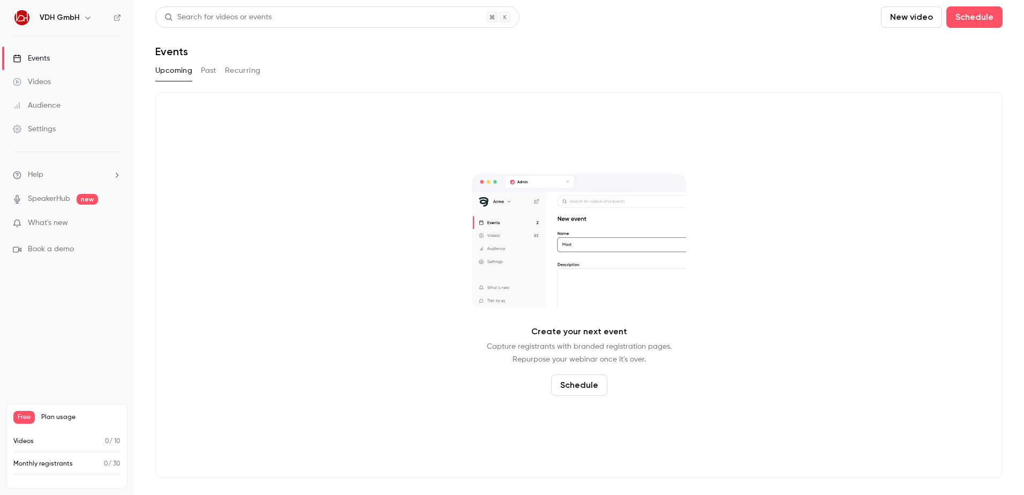
click at [87, 17] on icon "button" at bounding box center [88, 17] width 9 height 9
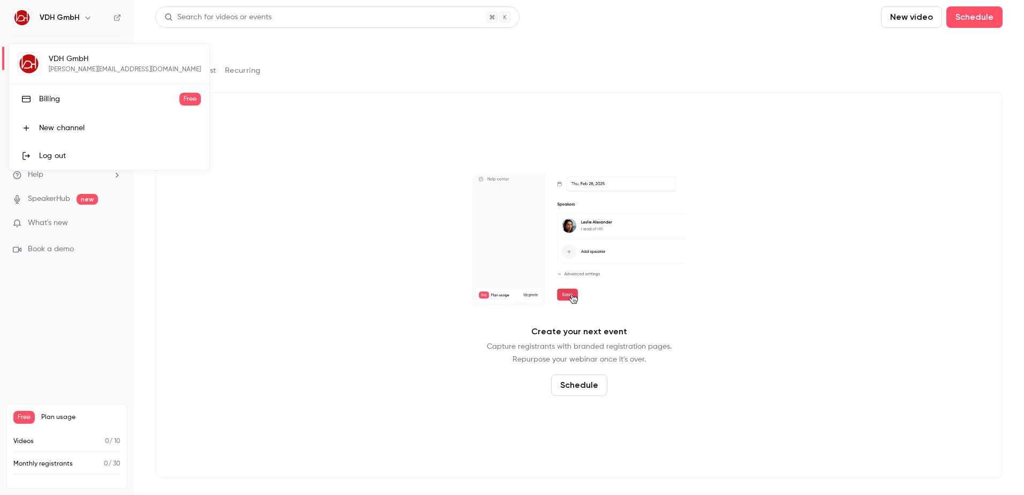
click at [87, 17] on div at bounding box center [512, 247] width 1024 height 495
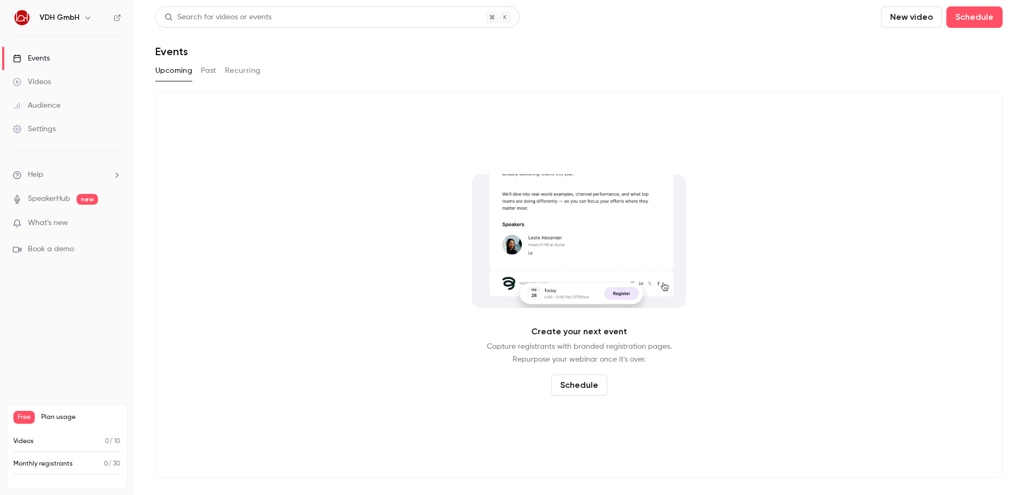
click at [43, 132] on div "Settings" at bounding box center [34, 129] width 43 height 11
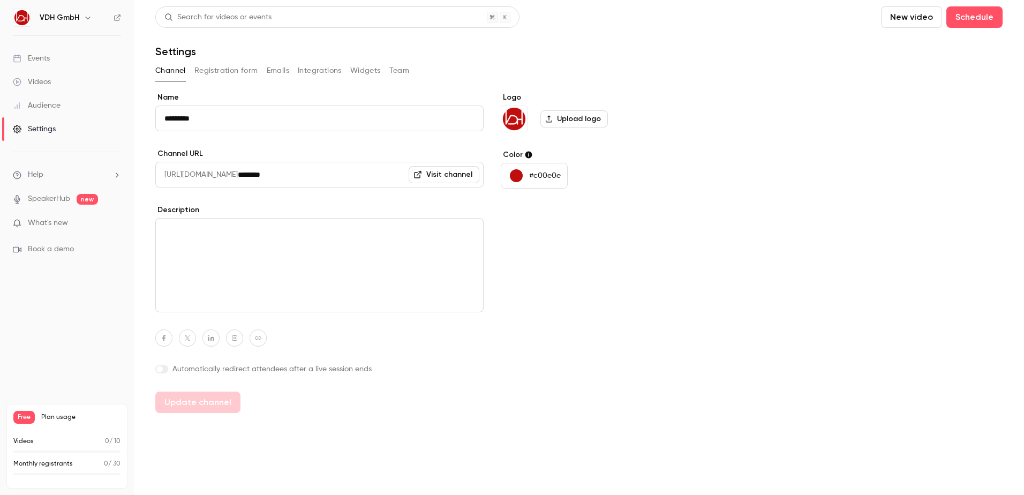
click at [318, 74] on button "Integrations" at bounding box center [320, 70] width 44 height 17
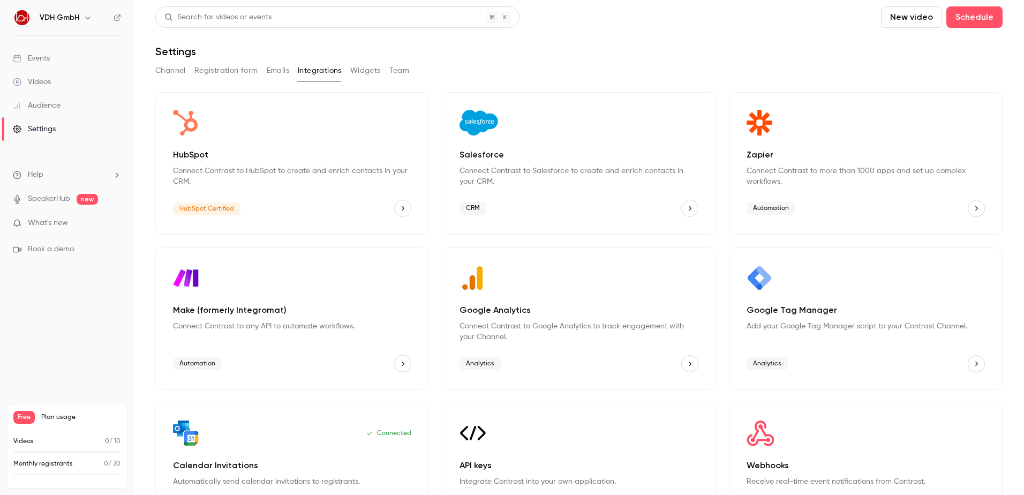
click at [399, 209] on icon "HubSpot" at bounding box center [402, 208] width 7 height 7
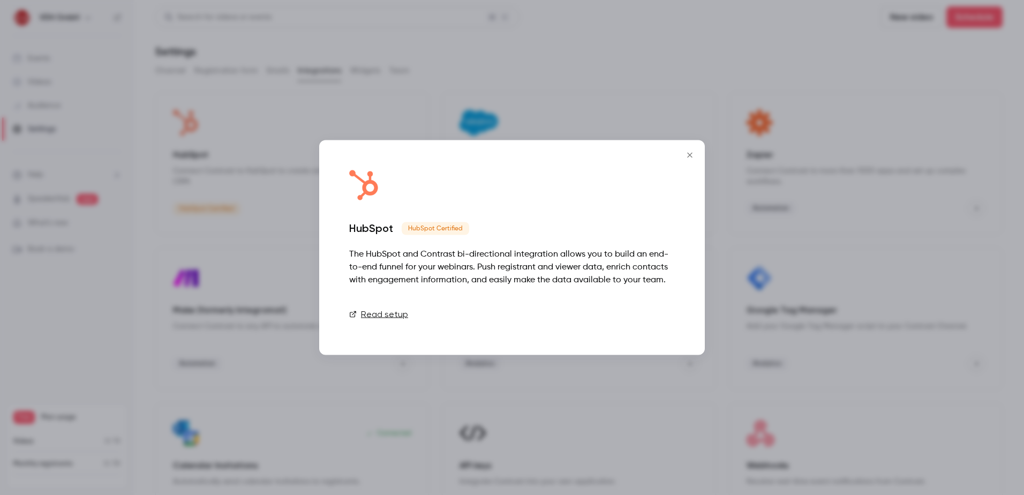
click at [652, 316] on link "Connect" at bounding box center [648, 314] width 54 height 21
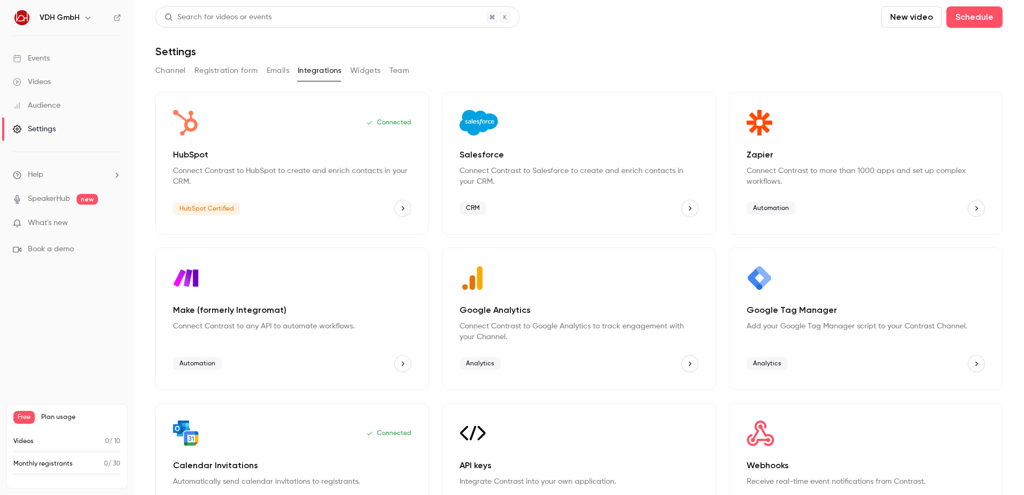
click at [186, 130] on img "HubSpot" at bounding box center [186, 123] width 26 height 26
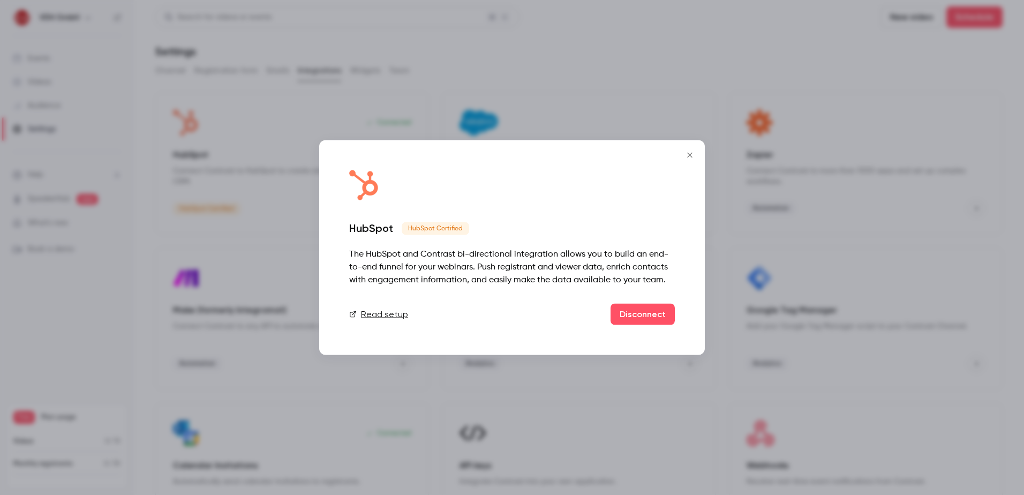
click at [191, 137] on div at bounding box center [512, 247] width 1024 height 495
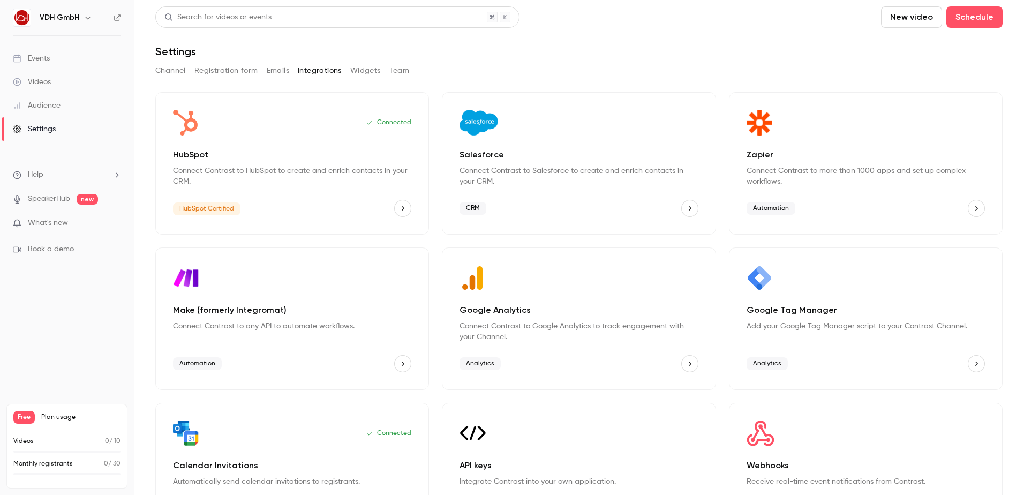
click at [32, 82] on div "Videos" at bounding box center [32, 82] width 38 height 11
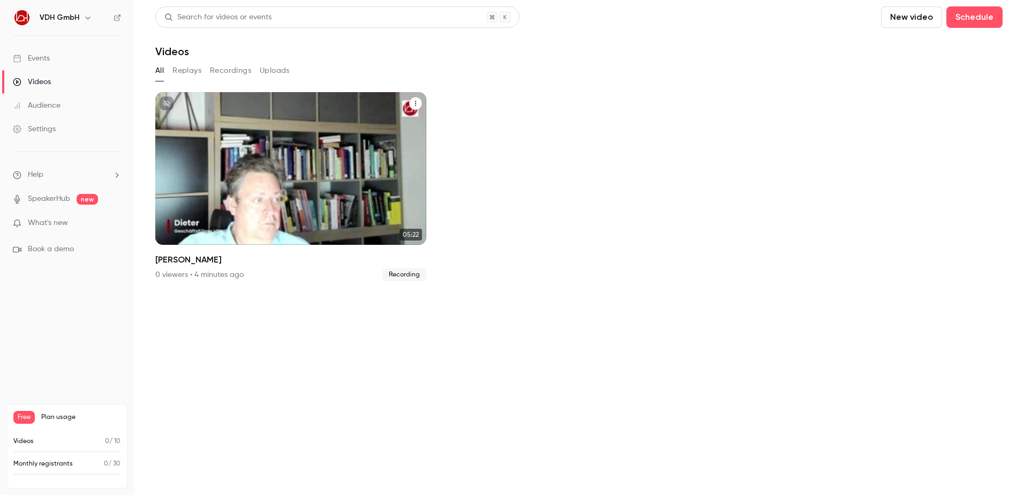
click at [291, 169] on div "VDH GmbH Aug 10 Rauch" at bounding box center [290, 168] width 271 height 153
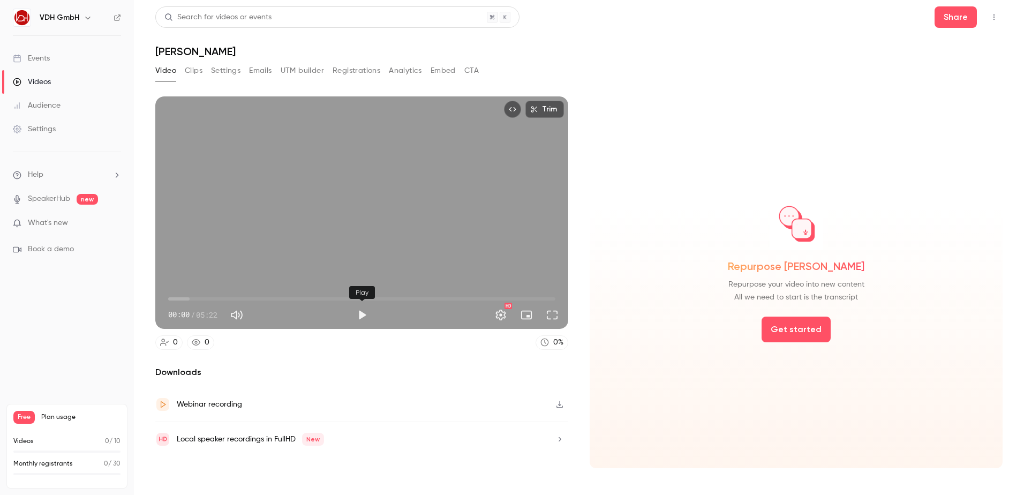
click at [360, 315] on button "Play" at bounding box center [361, 314] width 21 height 21
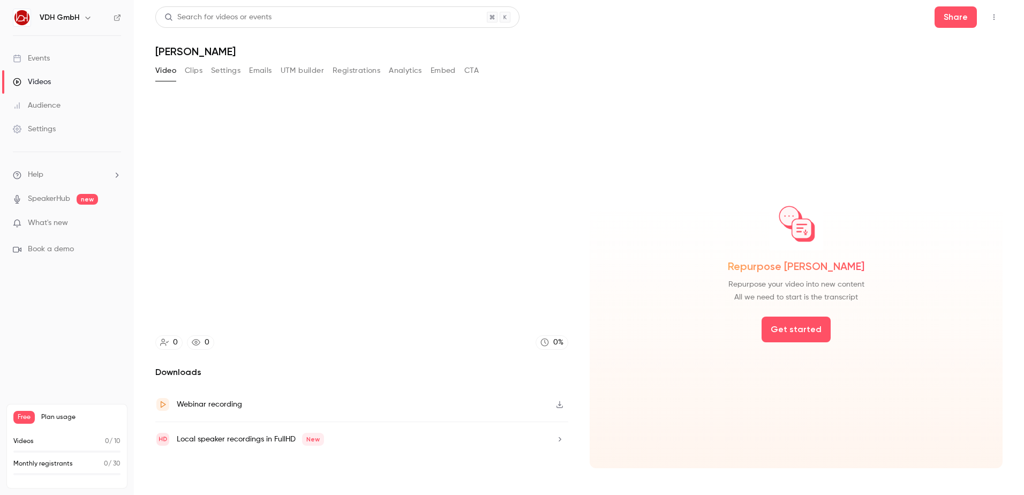
type input "***"
click at [192, 67] on button "Clips" at bounding box center [194, 70] width 18 height 17
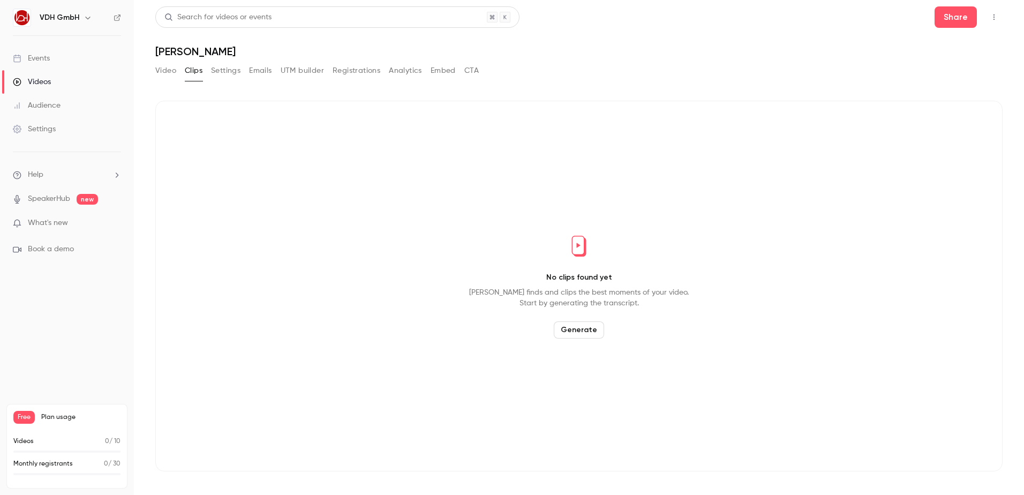
click at [231, 68] on button "Settings" at bounding box center [225, 70] width 29 height 17
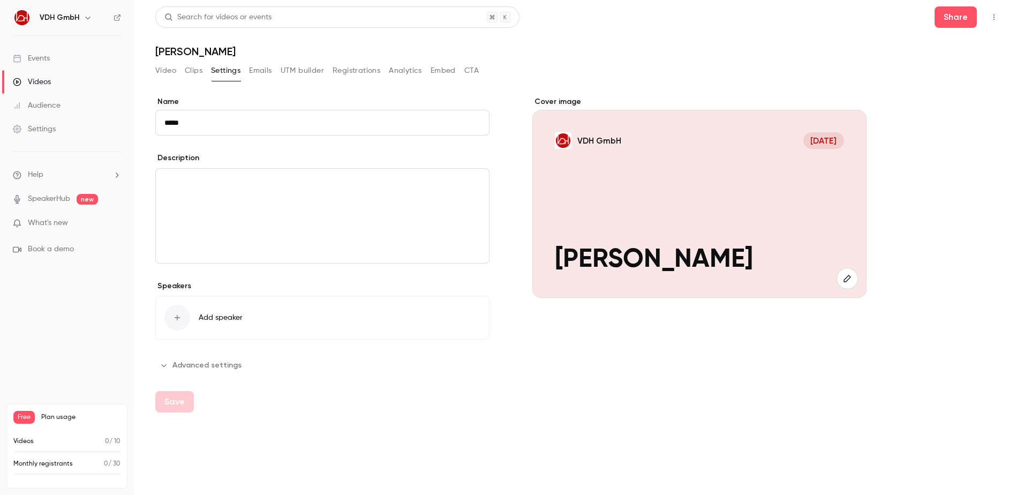
click at [259, 72] on button "Emails" at bounding box center [260, 70] width 22 height 17
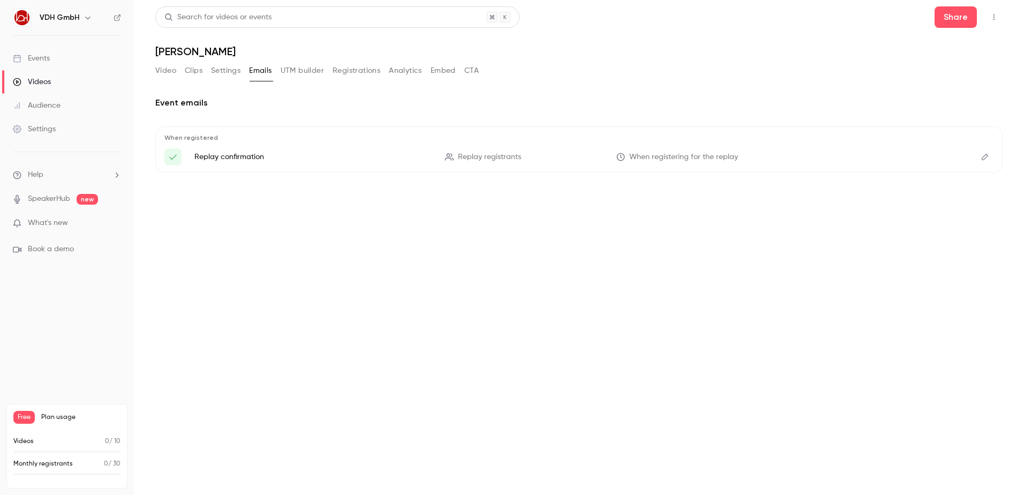
click at [299, 68] on button "UTM builder" at bounding box center [302, 70] width 43 height 17
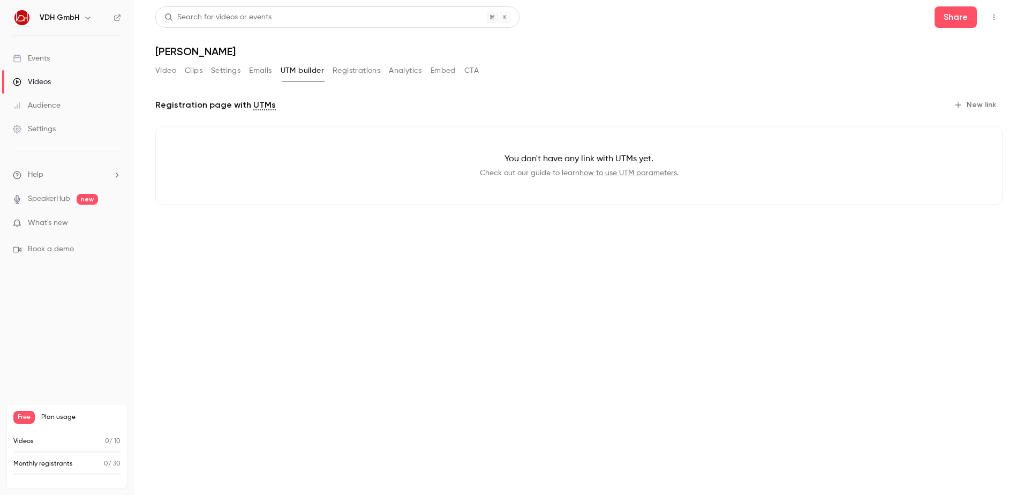
click at [350, 74] on button "Registrations" at bounding box center [356, 70] width 48 height 17
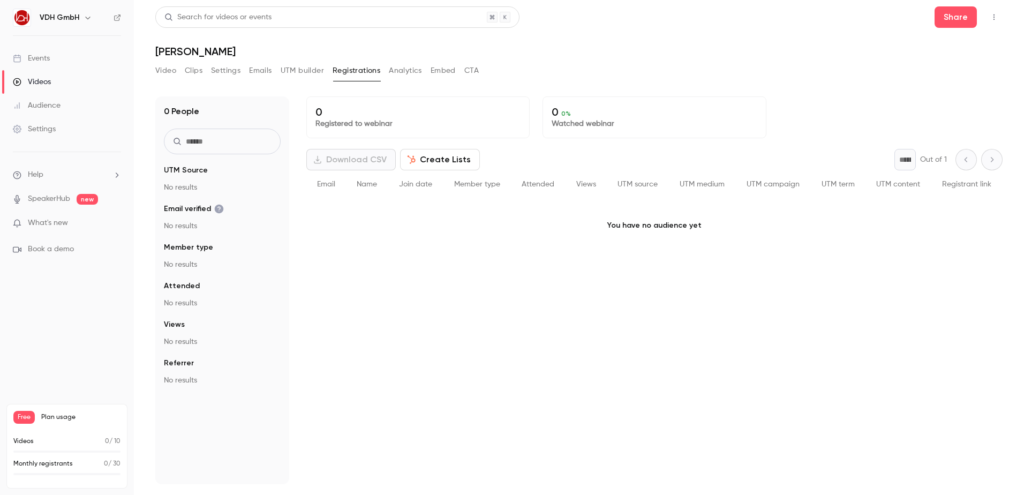
click at [419, 75] on button "Analytics" at bounding box center [405, 70] width 33 height 17
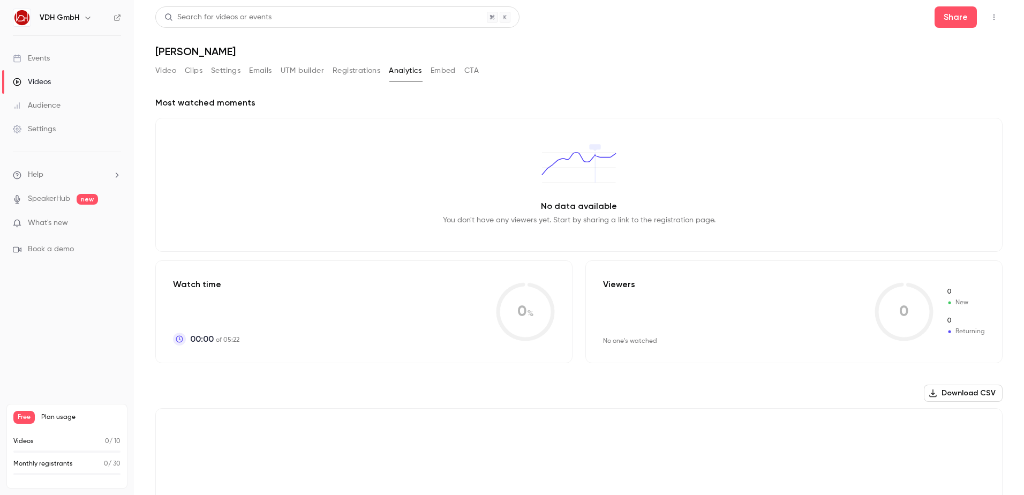
click at [442, 70] on button "Embed" at bounding box center [442, 70] width 25 height 17
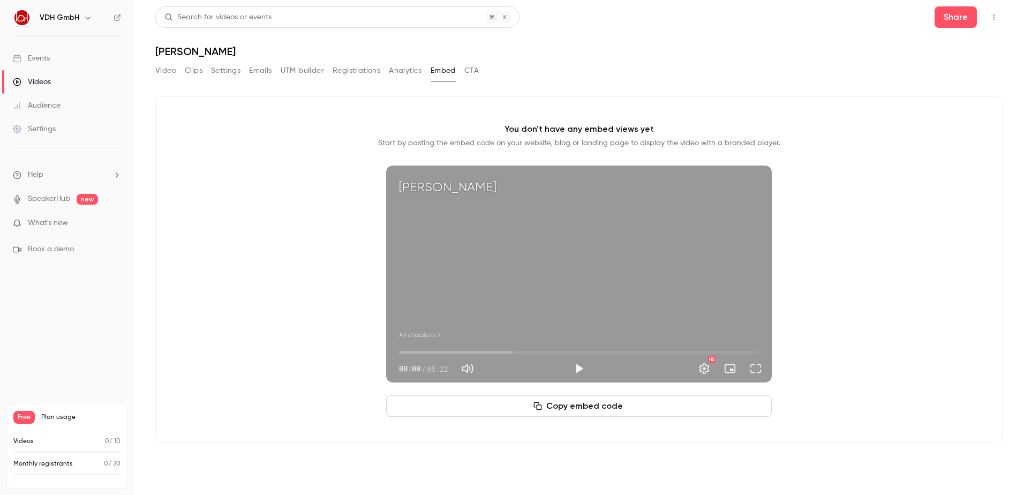
click at [473, 70] on button "CTA" at bounding box center [471, 70] width 14 height 17
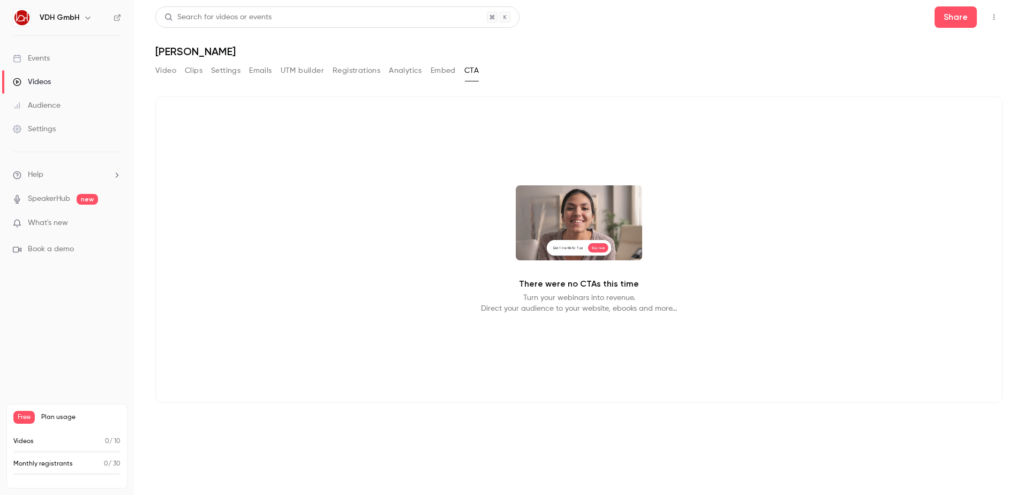
click at [173, 71] on button "Video" at bounding box center [165, 70] width 21 height 17
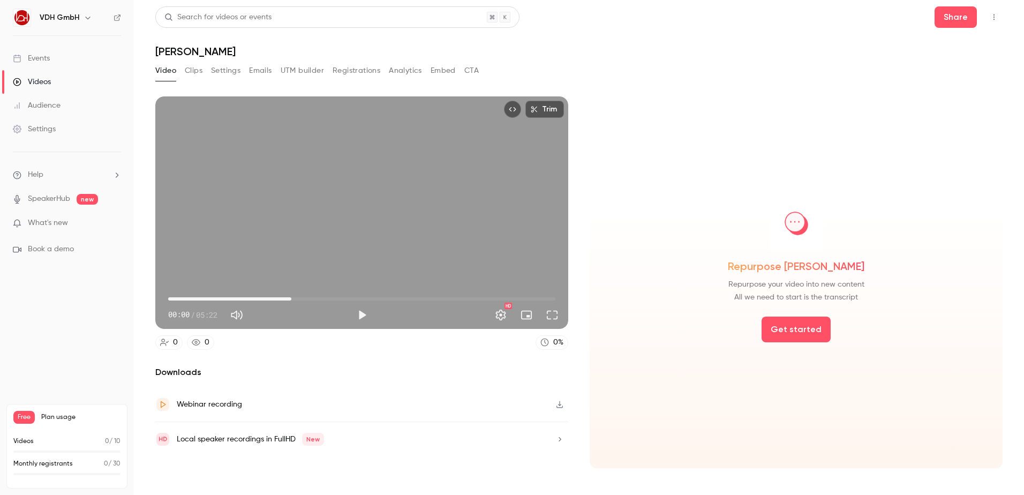
click at [291, 298] on span "01:42" at bounding box center [361, 298] width 387 height 17
click at [363, 311] on button "Play" at bounding box center [361, 314] width 21 height 21
click at [386, 298] on span "03:01" at bounding box center [361, 298] width 387 height 17
click at [425, 300] on span "03:04" at bounding box center [361, 298] width 387 height 17
drag, startPoint x: 384, startPoint y: 295, endPoint x: 388, endPoint y: 301, distance: 7.2
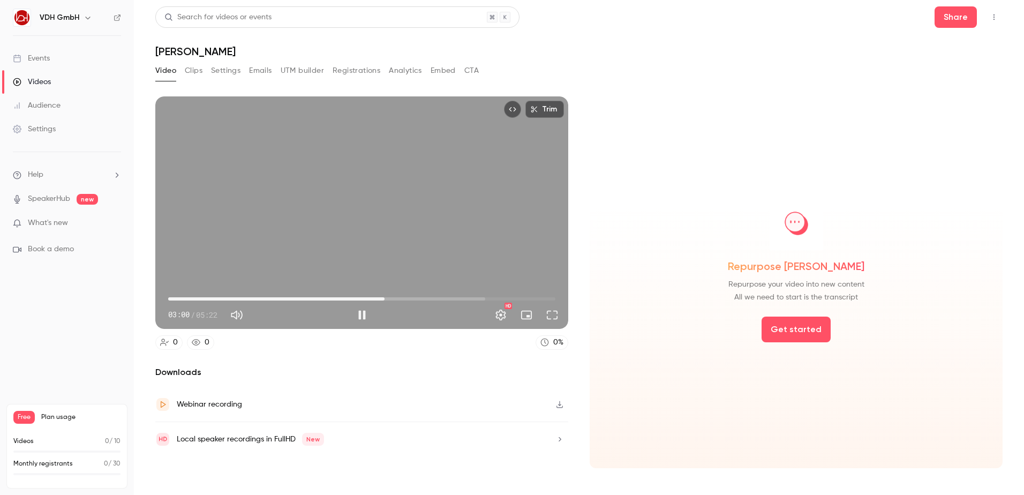
click at [385, 295] on span "03:00" at bounding box center [361, 298] width 387 height 17
click at [391, 298] on span "03:05" at bounding box center [391, 298] width 3 height 3
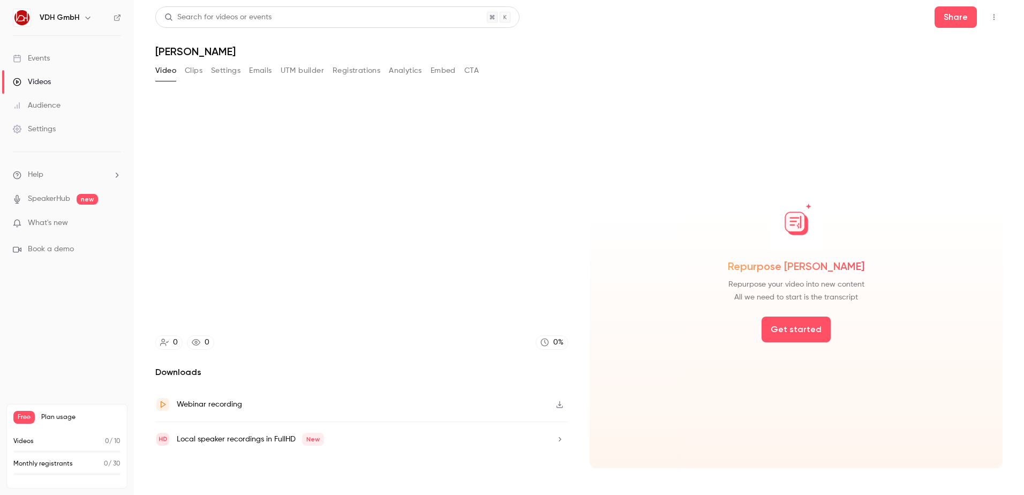
click at [547, 436] on div "Local speaker recordings in FullHD New" at bounding box center [361, 439] width 413 height 34
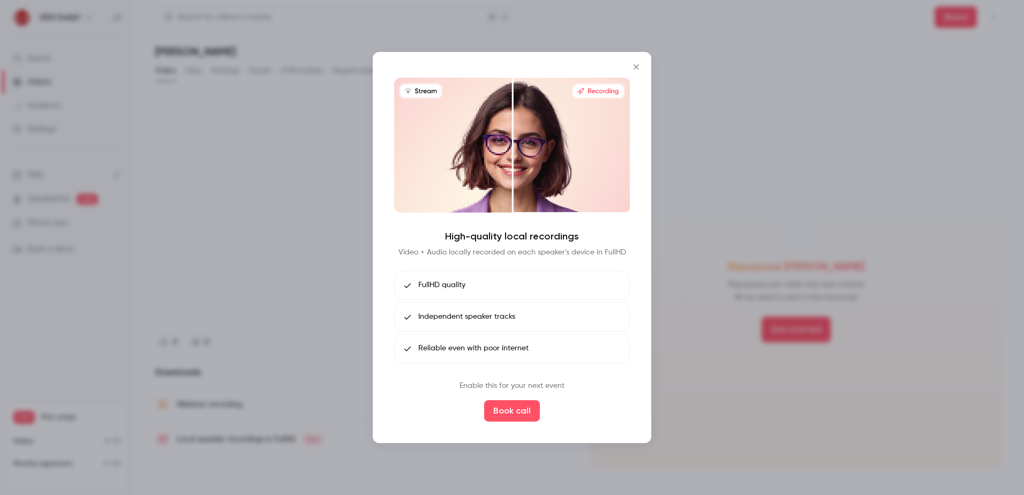
click at [637, 65] on icon "Close" at bounding box center [636, 67] width 13 height 9
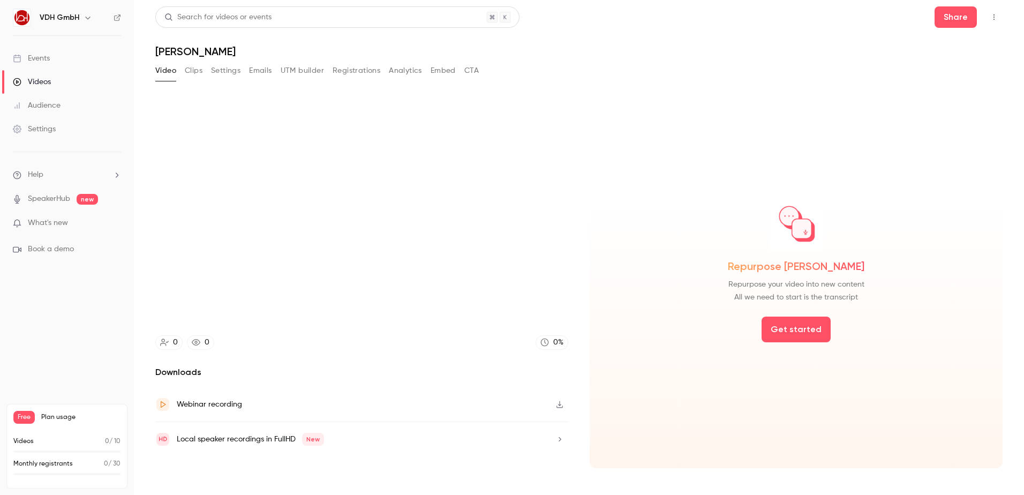
type input "*****"
click at [41, 53] on div "Events" at bounding box center [31, 58] width 37 height 11
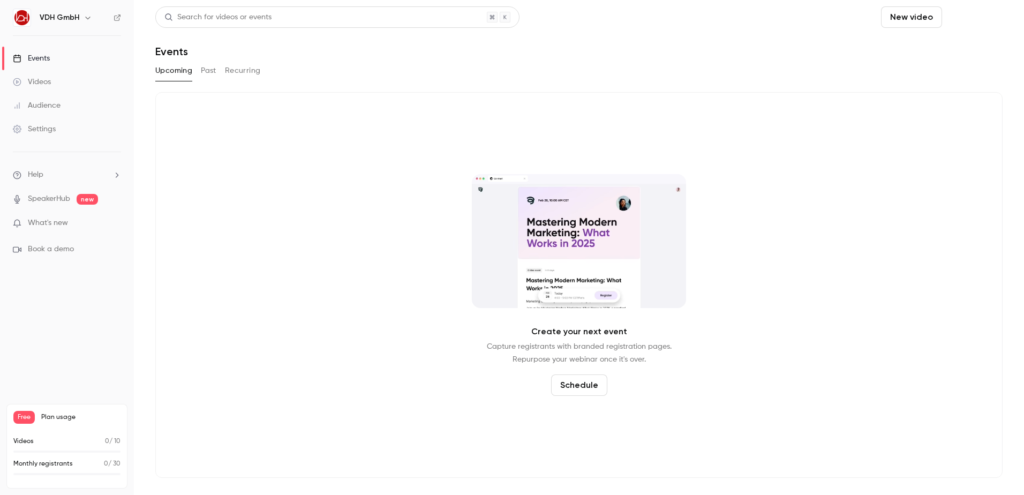
click at [970, 18] on button "Schedule" at bounding box center [974, 16] width 56 height 21
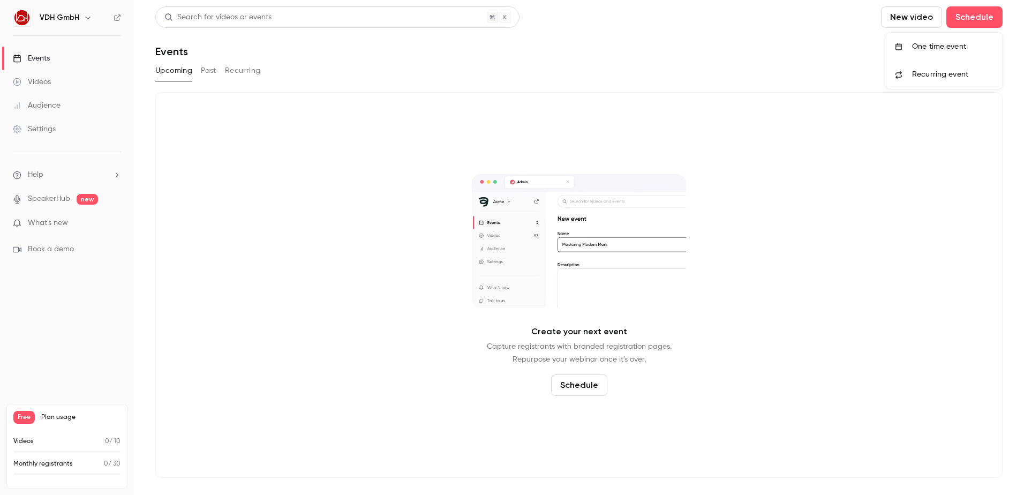
click at [947, 47] on div "One time event" at bounding box center [952, 46] width 81 height 11
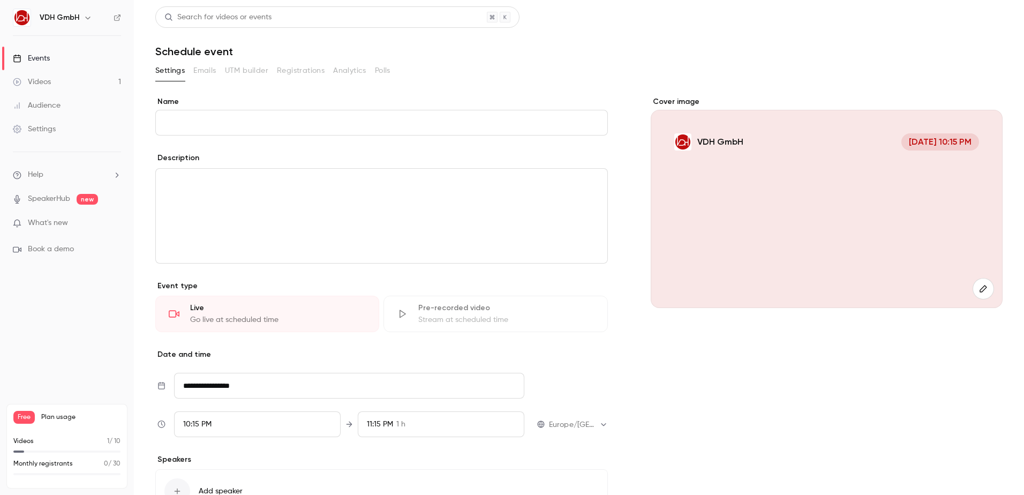
click at [205, 126] on input "Name" at bounding box center [381, 123] width 452 height 26
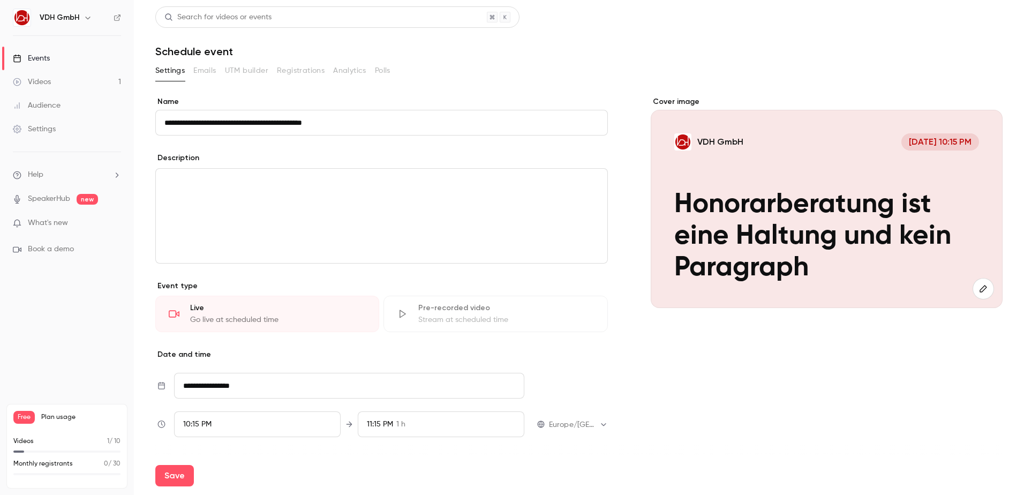
type input "**********"
click at [211, 195] on div "editor" at bounding box center [381, 216] width 451 height 94
click at [150, 179] on button "editor" at bounding box center [155, 181] width 13 height 13
click at [155, 178] on div at bounding box center [512, 247] width 1024 height 495
click at [314, 180] on p "editor" at bounding box center [381, 181] width 434 height 13
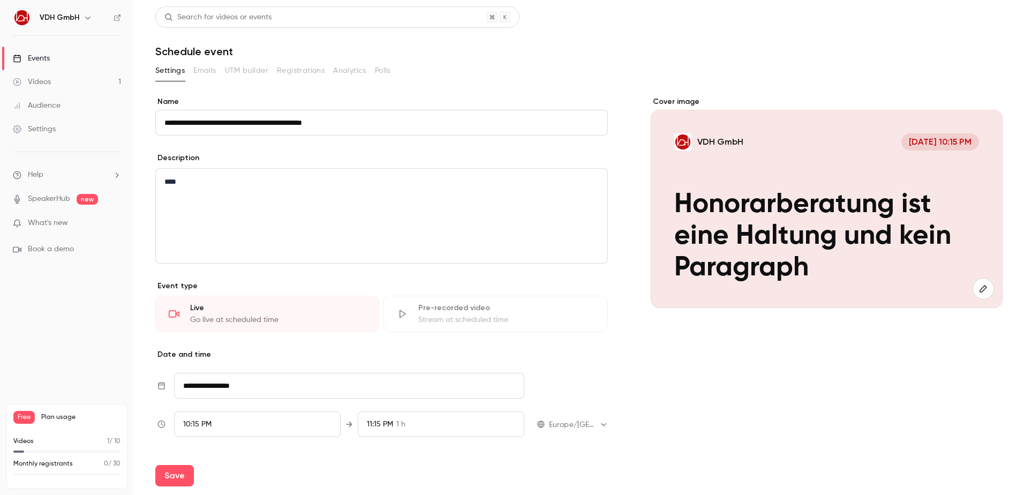
click at [185, 184] on p "****" at bounding box center [378, 181] width 429 height 13
click at [146, 202] on icon "bold" at bounding box center [146, 200] width 9 height 7
click at [205, 203] on icon "editor" at bounding box center [204, 200] width 9 height 7
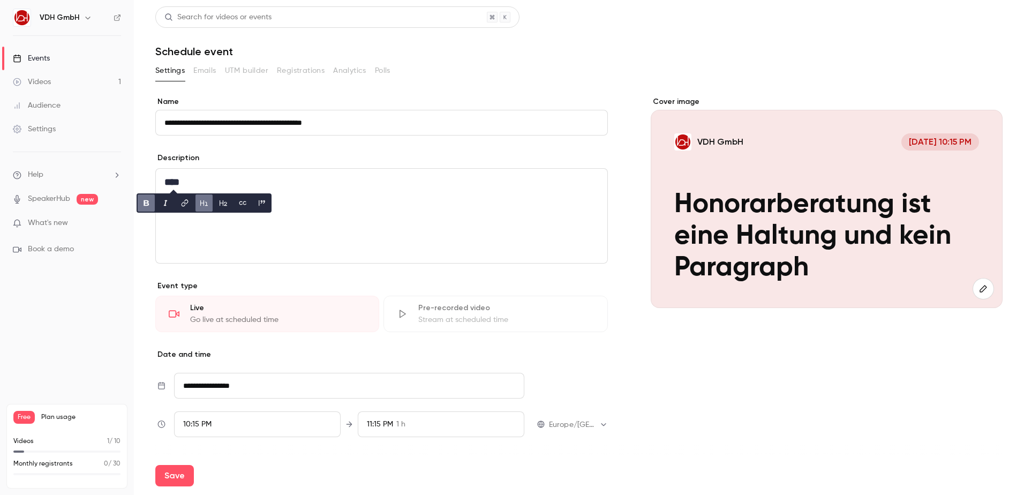
click at [233, 248] on div "****" at bounding box center [381, 216] width 451 height 94
click at [155, 199] on icon "editor" at bounding box center [155, 200] width 4 height 4
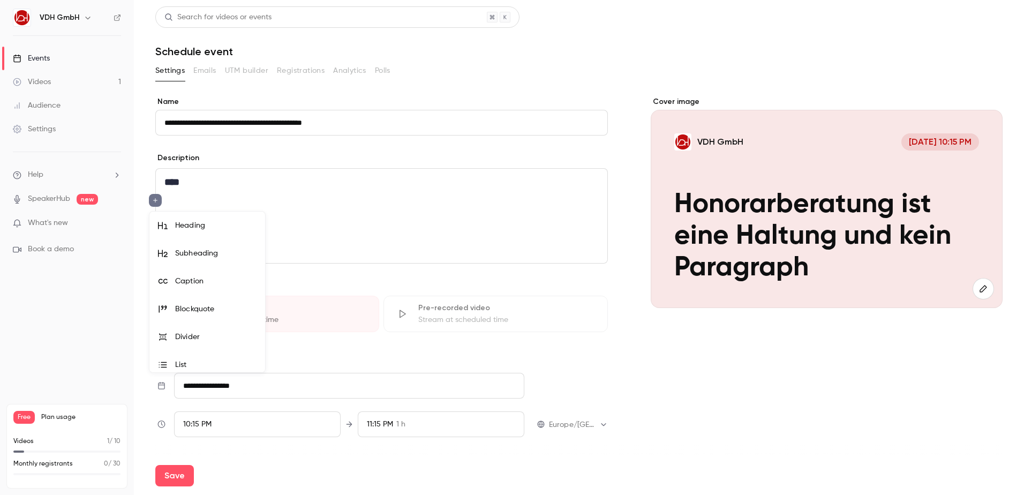
click at [218, 253] on div "Subheading" at bounding box center [215, 253] width 81 height 11
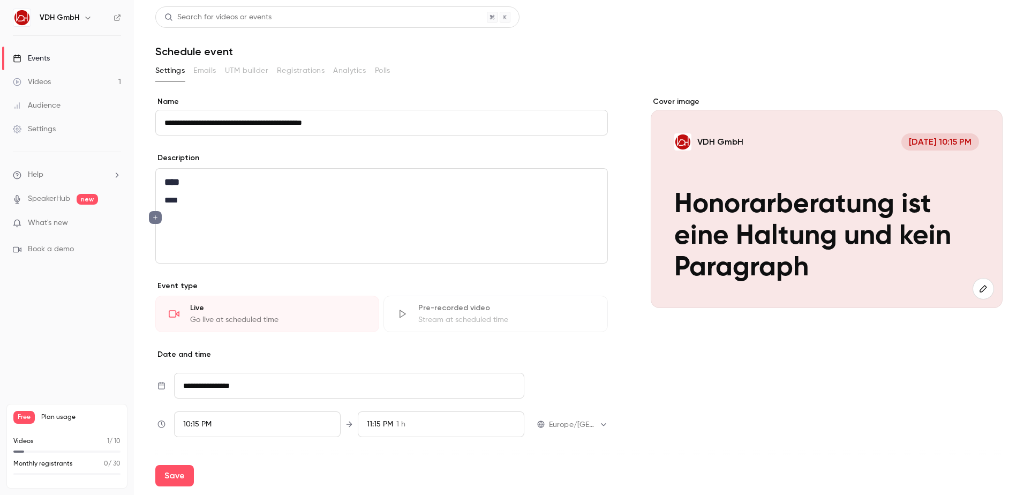
click at [154, 217] on icon "editor" at bounding box center [155, 217] width 7 height 6
click at [211, 298] on div "Caption" at bounding box center [215, 298] width 81 height 11
click at [199, 236] on p "editor" at bounding box center [381, 232] width 434 height 13
click at [155, 234] on icon "editor" at bounding box center [155, 232] width 4 height 4
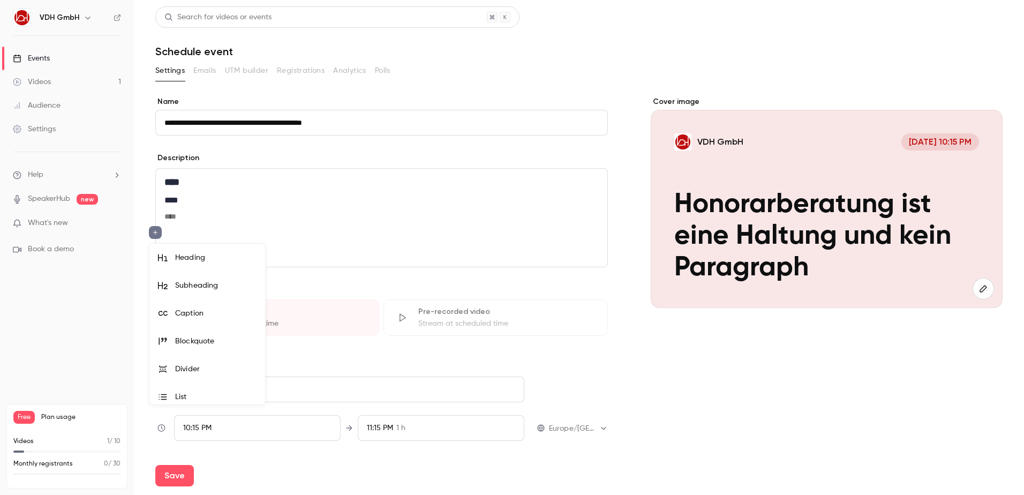
click at [317, 223] on div at bounding box center [512, 247] width 1024 height 495
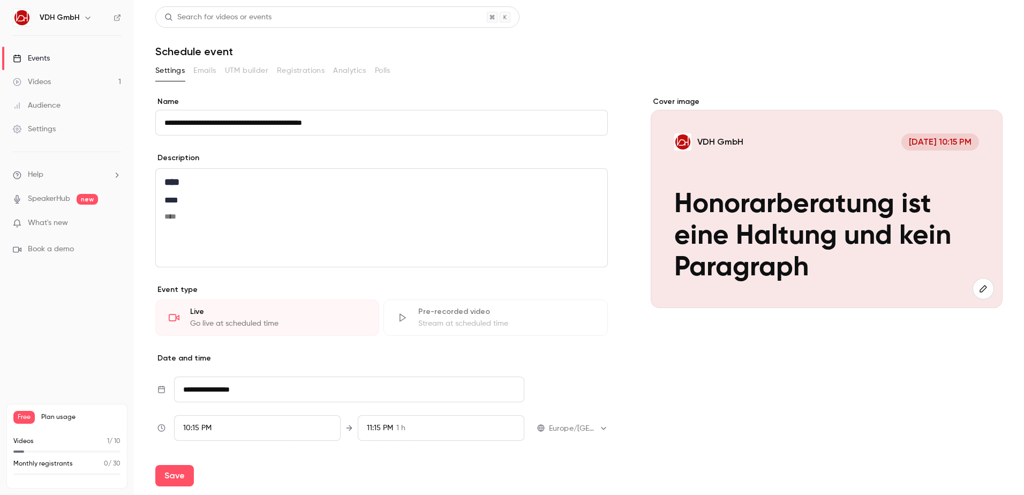
click at [206, 313] on div "Live" at bounding box center [278, 311] width 176 height 11
click at [196, 308] on div "Live" at bounding box center [278, 311] width 176 height 11
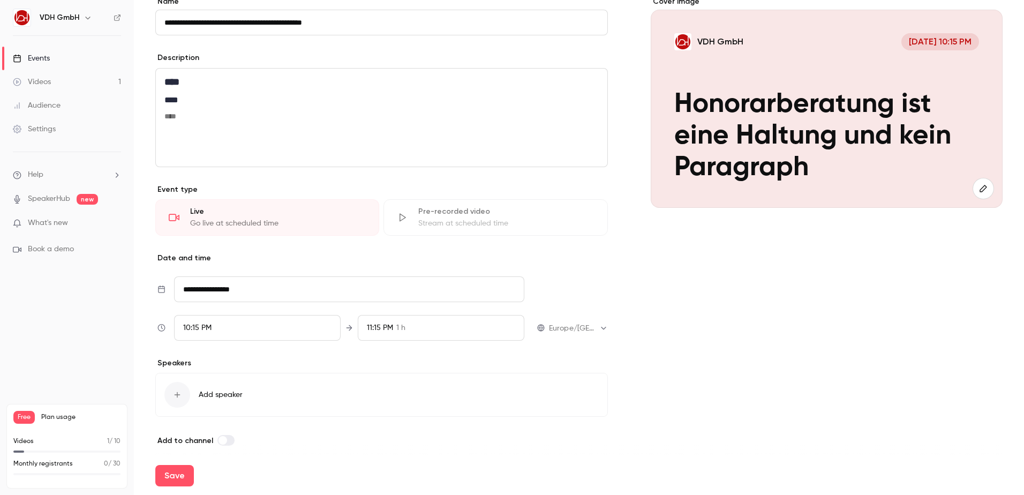
scroll to position [108, 0]
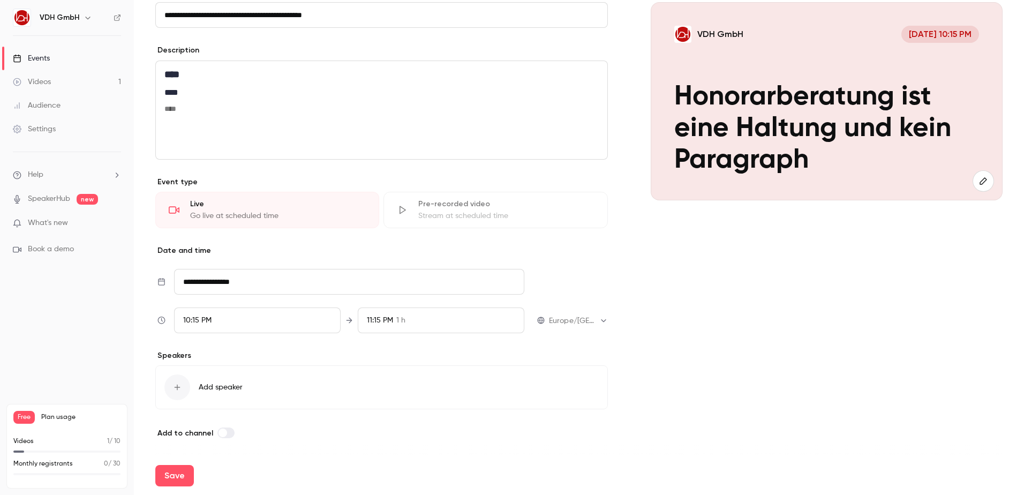
click at [238, 385] on span "Add speaker" at bounding box center [221, 387] width 44 height 11
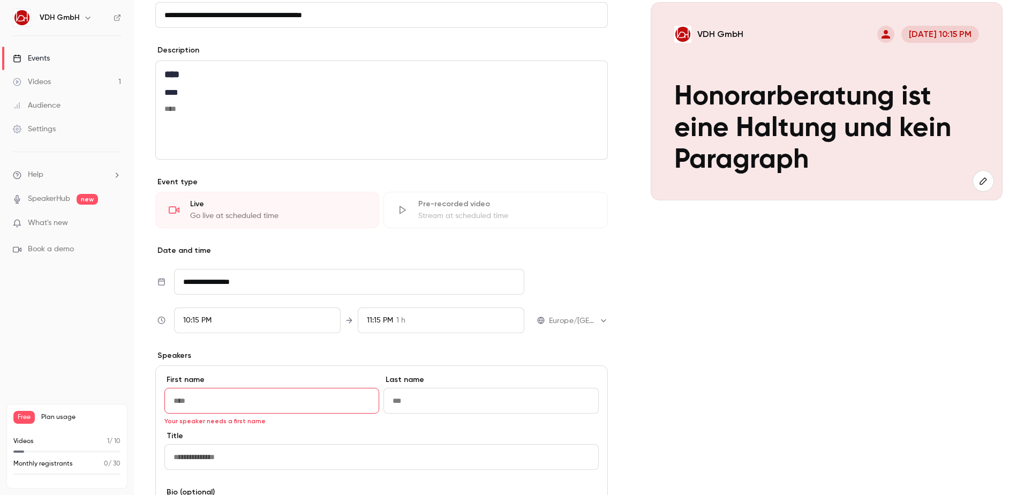
click at [238, 387] on div "First name Your speaker needs a first name" at bounding box center [271, 393] width 215 height 39
click at [225, 394] on input at bounding box center [271, 401] width 215 height 26
type input "***"
type input "****"
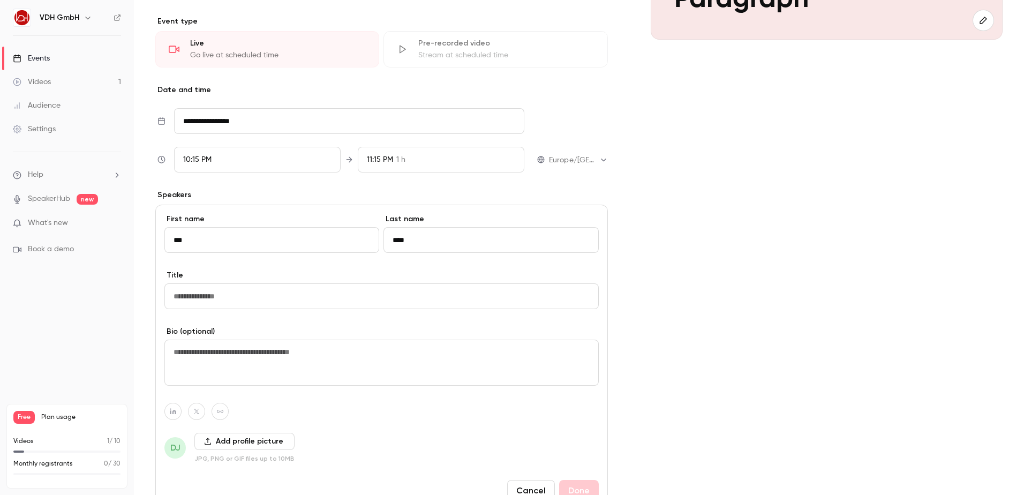
click at [193, 294] on input at bounding box center [381, 296] width 434 height 26
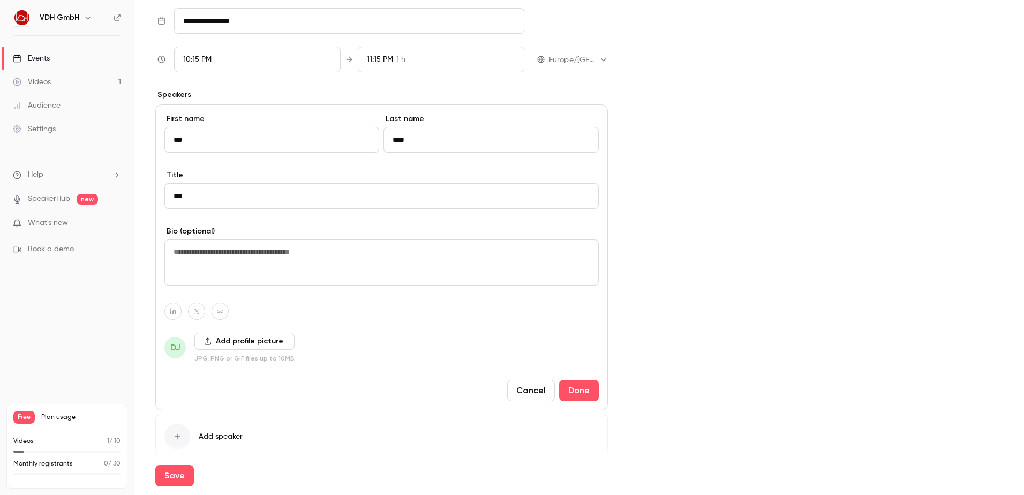
scroll to position [375, 0]
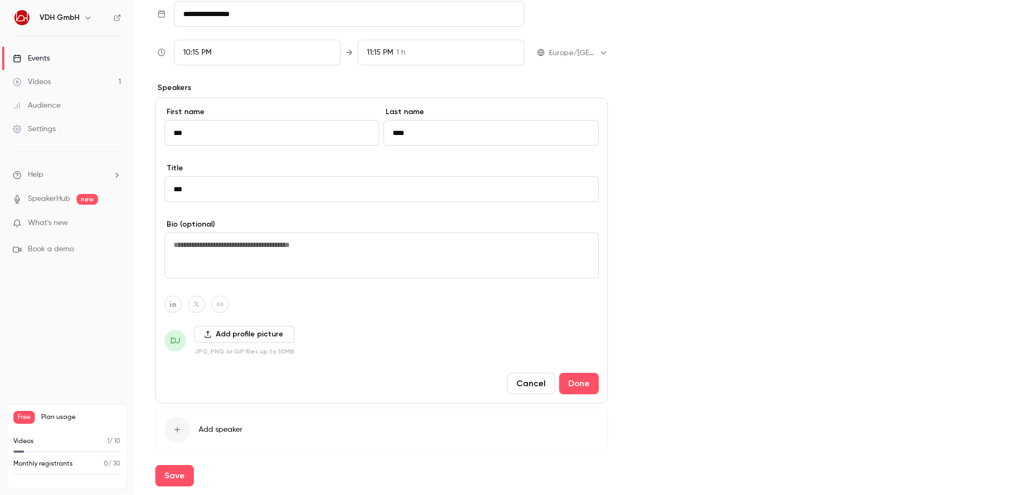
type input "***"
click at [206, 244] on textarea at bounding box center [381, 255] width 434 height 46
type textarea "****"
click at [572, 379] on button "Done" at bounding box center [579, 383] width 40 height 21
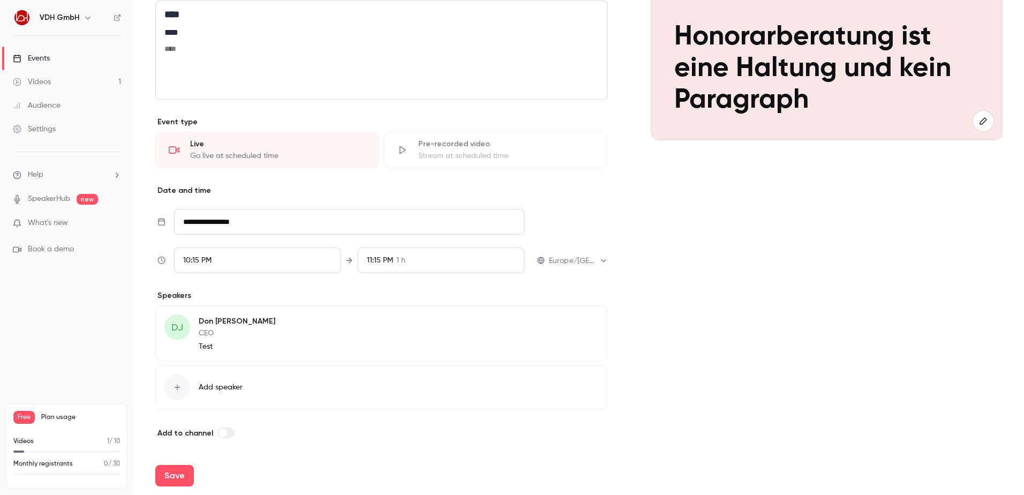
click at [190, 433] on span "Add to channel" at bounding box center [185, 432] width 56 height 9
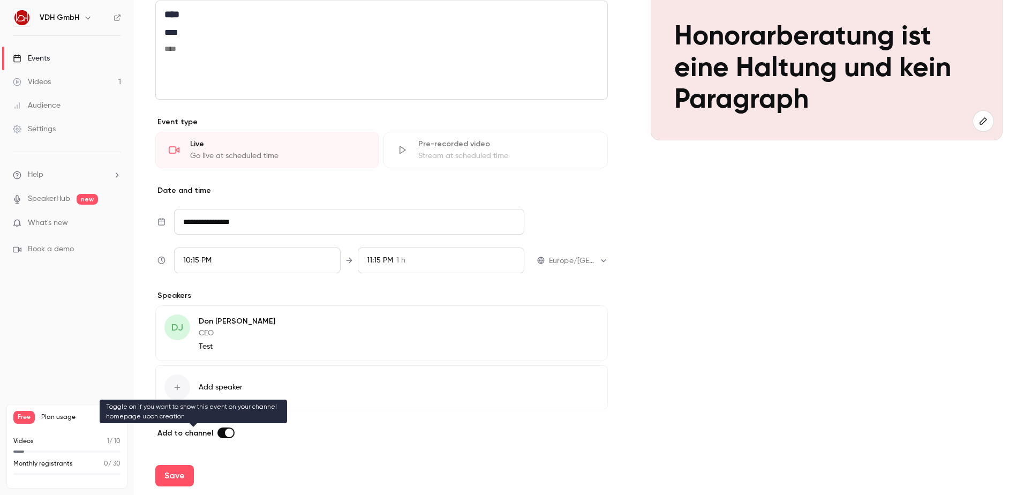
click at [200, 432] on span "Add to channel" at bounding box center [185, 432] width 56 height 9
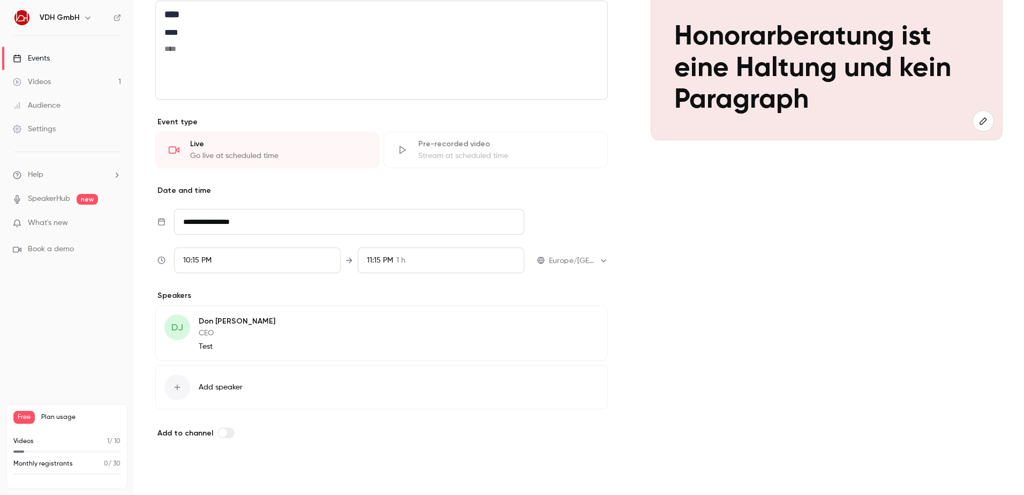
click at [183, 475] on button "Save" at bounding box center [174, 475] width 39 height 21
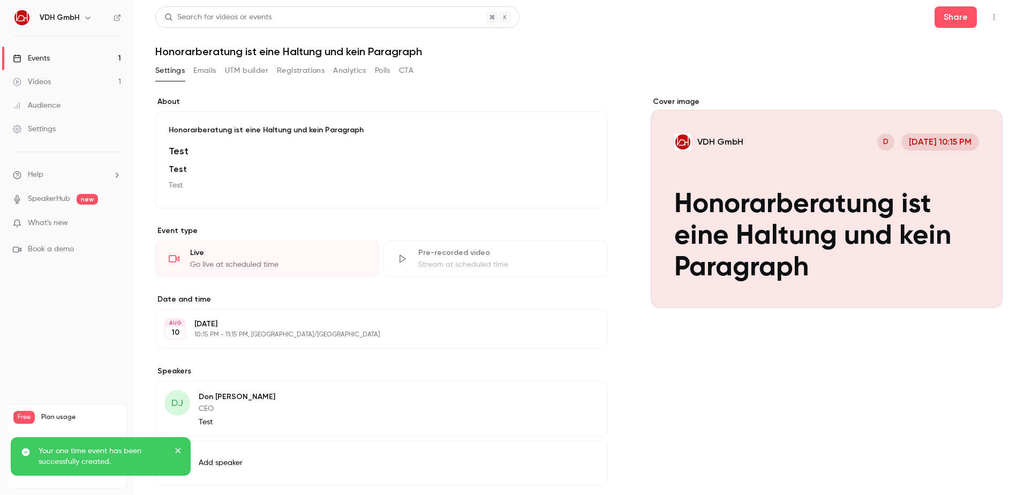
click at [205, 72] on button "Emails" at bounding box center [204, 70] width 22 height 17
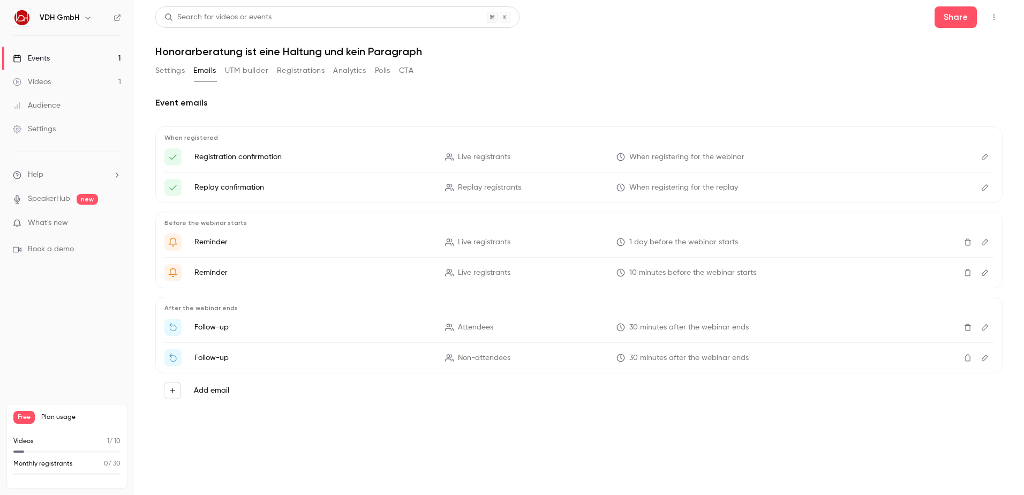
click at [255, 67] on button "UTM builder" at bounding box center [246, 70] width 43 height 17
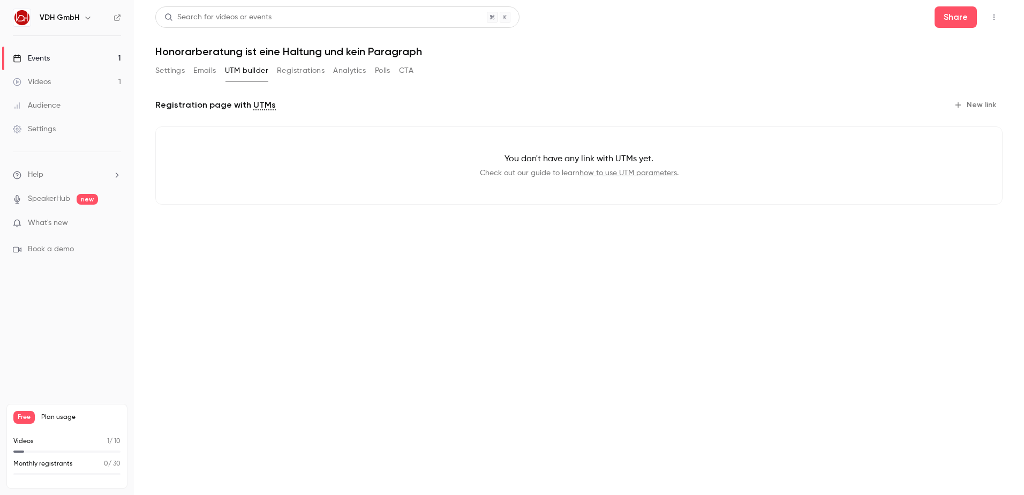
click at [299, 71] on button "Registrations" at bounding box center [301, 70] width 48 height 17
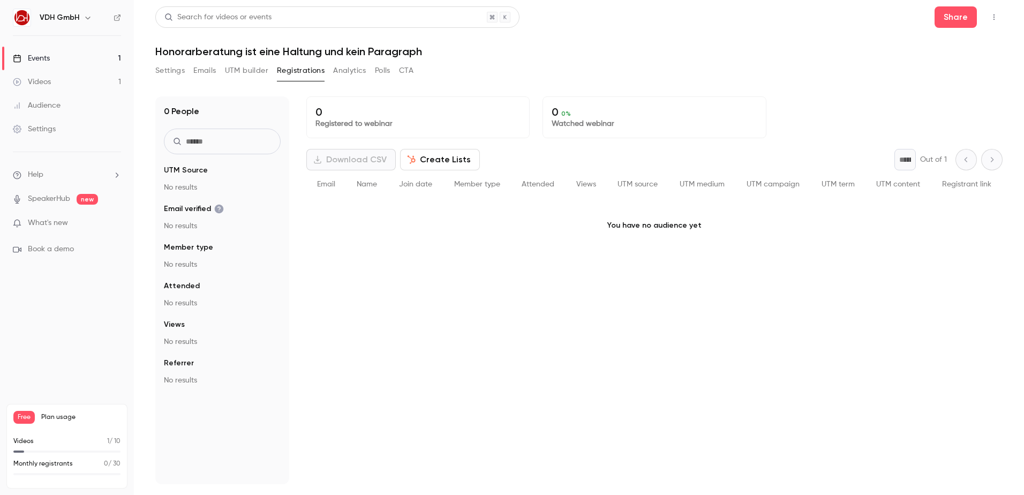
click at [324, 183] on span "Email" at bounding box center [326, 183] width 18 height 7
click at [368, 187] on span "Name" at bounding box center [367, 183] width 20 height 7
click at [447, 159] on button "Create Lists" at bounding box center [440, 159] width 80 height 21
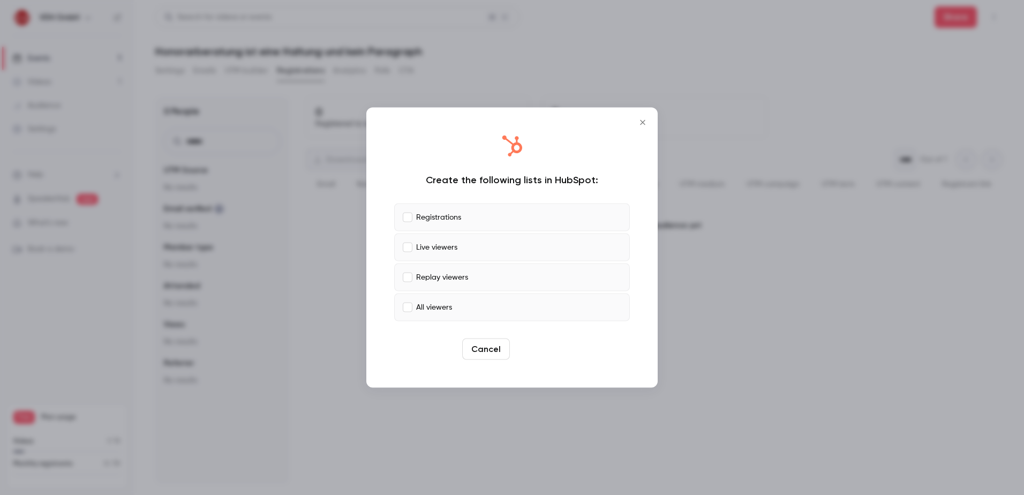
click at [538, 343] on button "Create" at bounding box center [538, 348] width 48 height 21
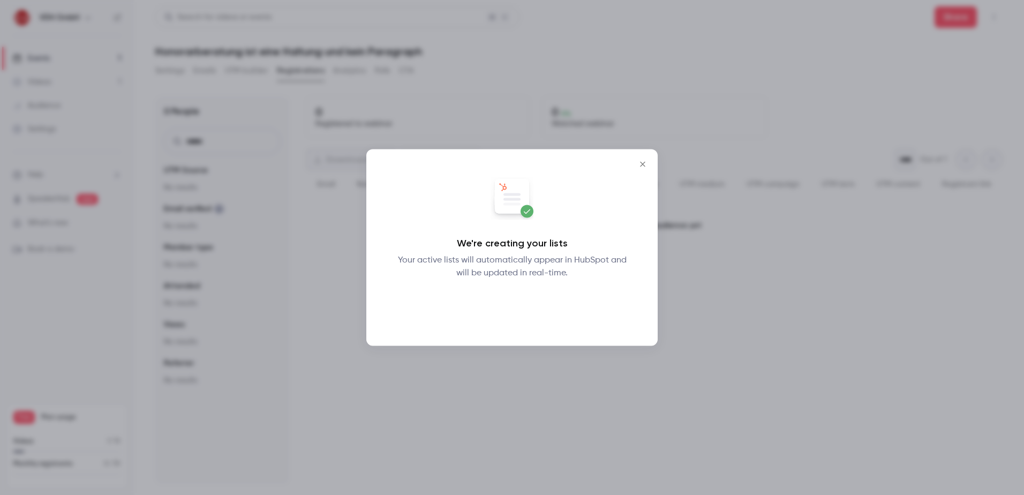
click at [517, 309] on button "Okay" at bounding box center [512, 307] width 39 height 21
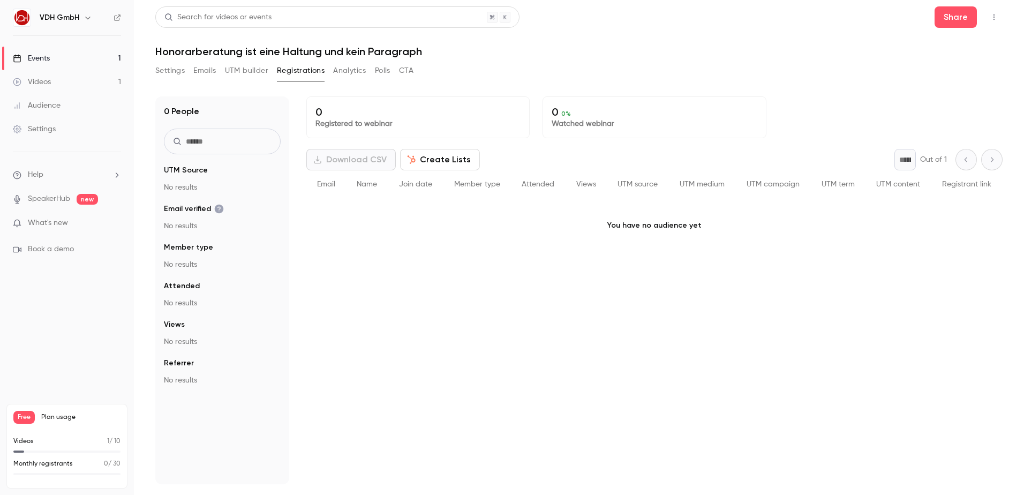
click at [352, 71] on button "Analytics" at bounding box center [349, 70] width 33 height 17
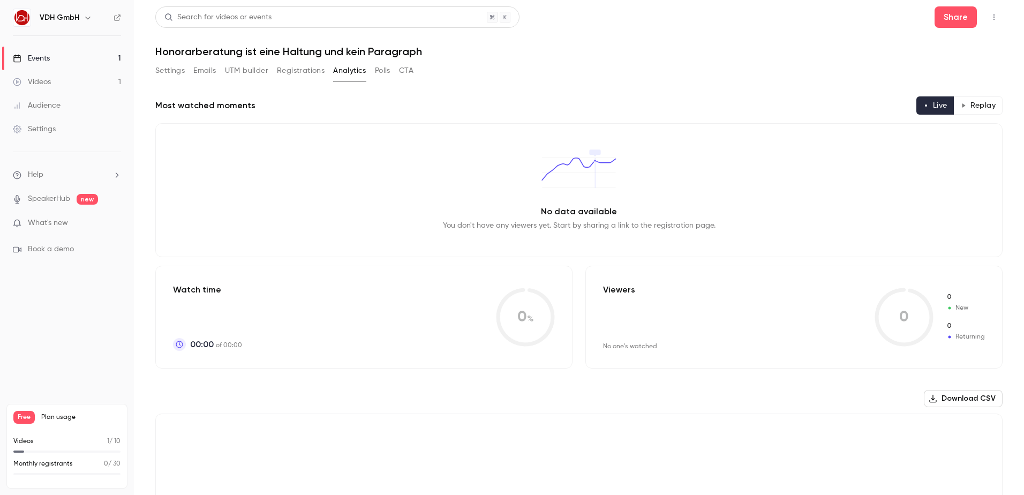
click at [390, 74] on button "Polls" at bounding box center [383, 70] width 16 height 17
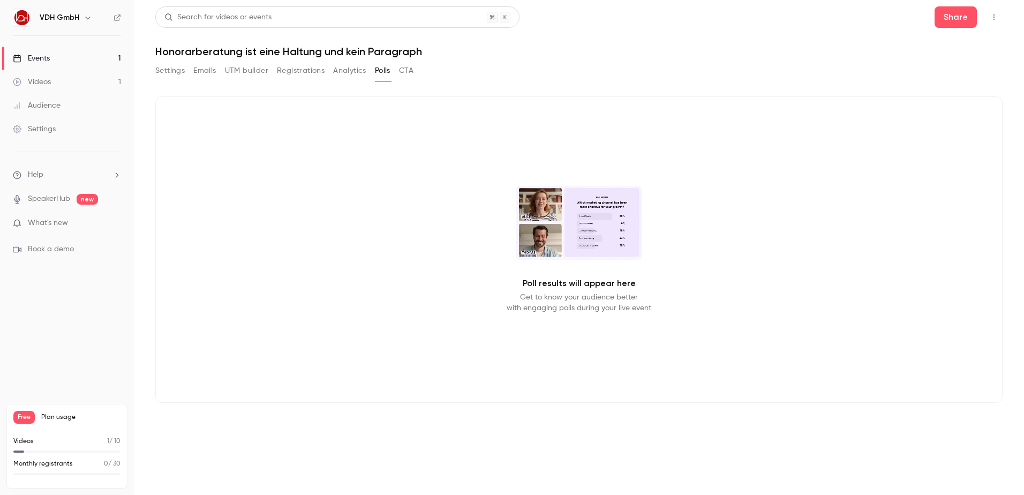
click at [405, 69] on button "CTA" at bounding box center [406, 70] width 14 height 17
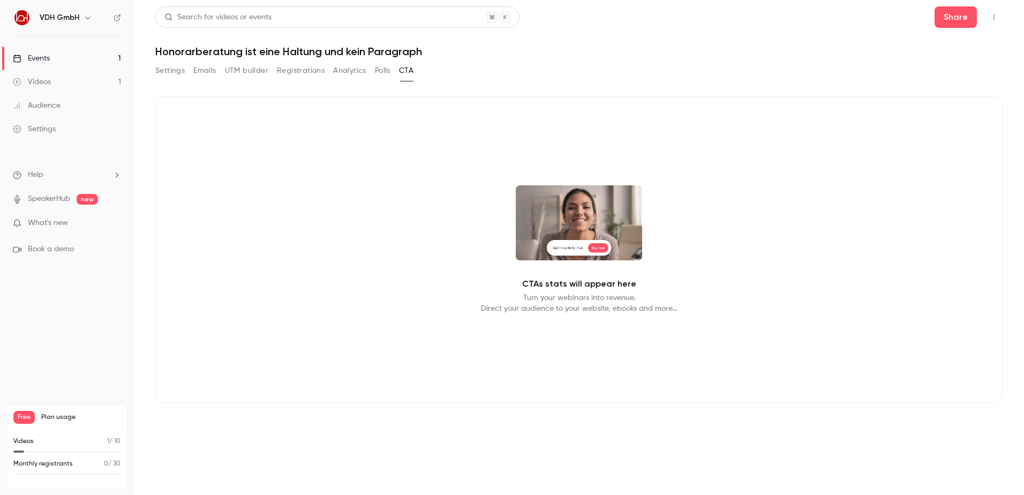
click at [289, 67] on button "Registrations" at bounding box center [301, 70] width 48 height 17
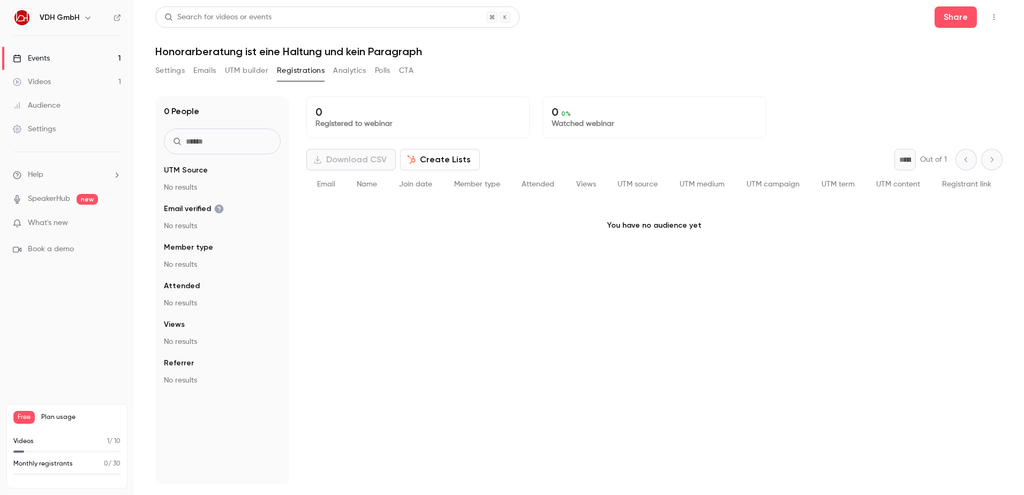
click at [176, 71] on button "Settings" at bounding box center [169, 70] width 29 height 17
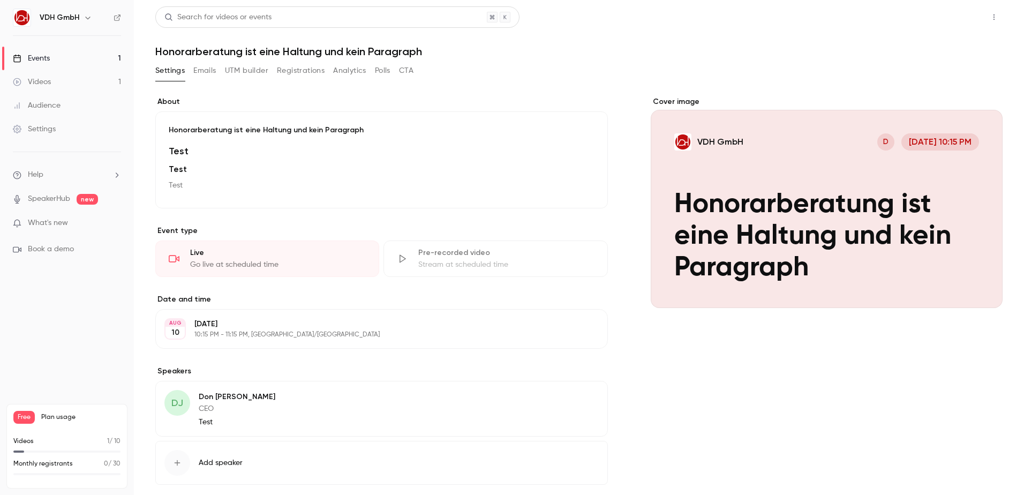
click at [942, 21] on button "Share" at bounding box center [955, 16] width 42 height 21
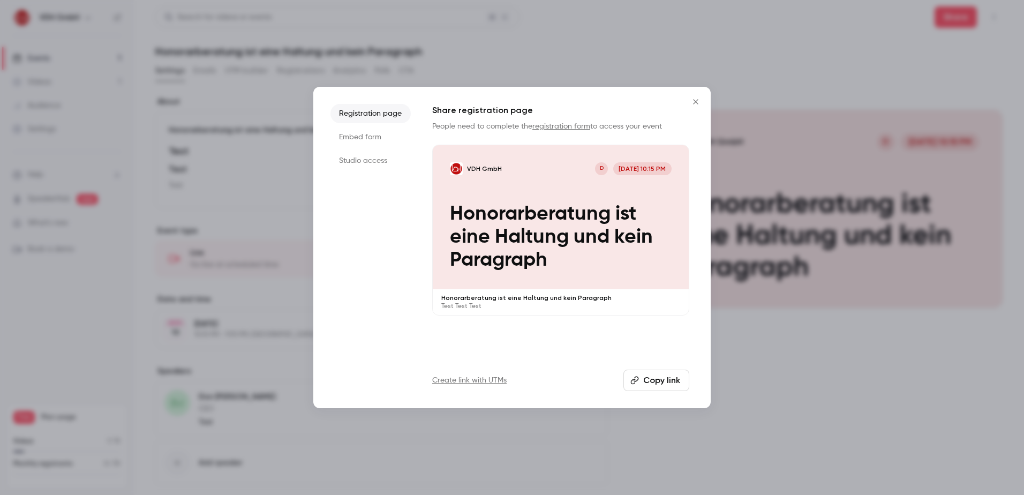
click at [362, 164] on li "Studio access" at bounding box center [370, 160] width 80 height 19
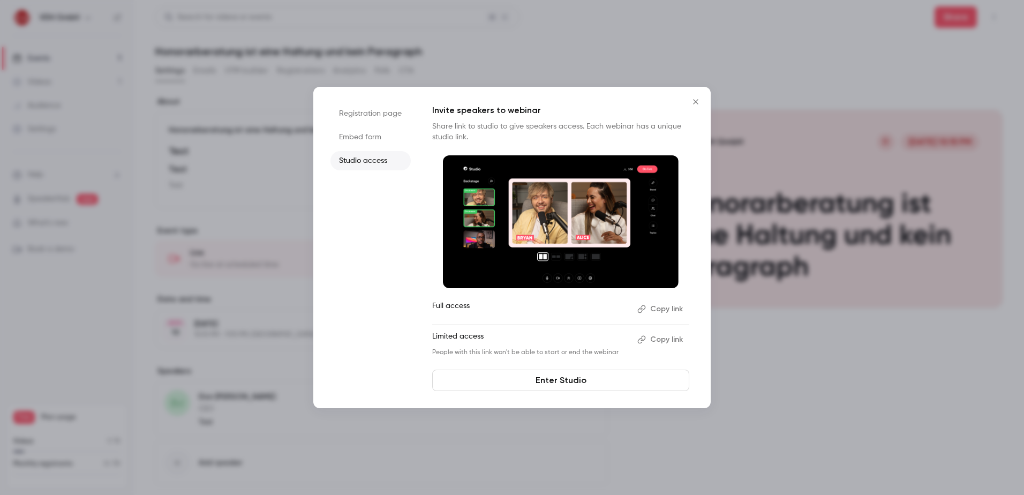
click at [362, 140] on li "Embed form" at bounding box center [370, 136] width 80 height 19
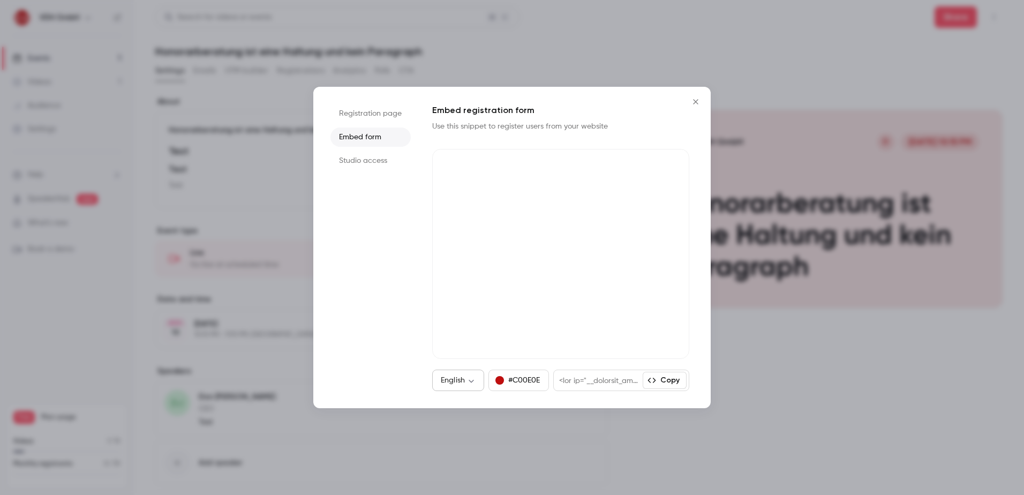
click at [475, 382] on body "**********" at bounding box center [512, 247] width 1024 height 495
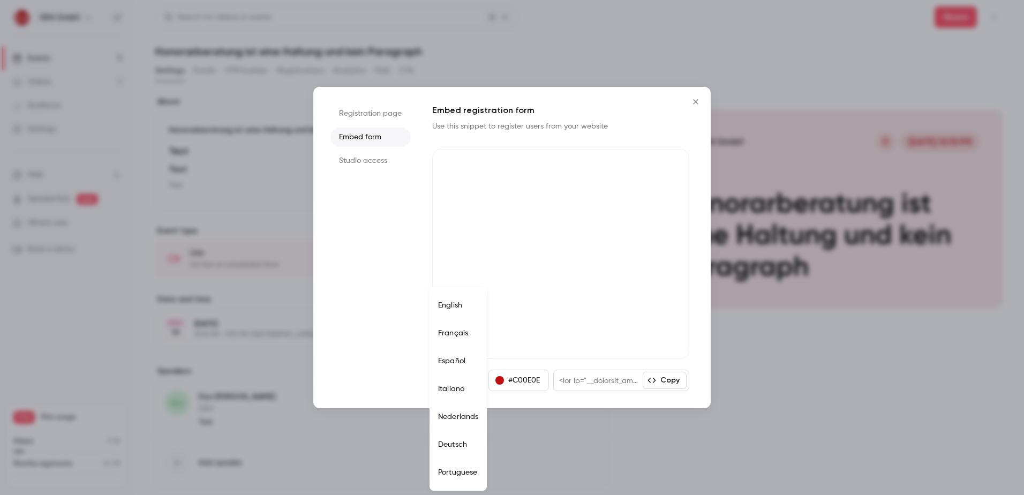
click at [467, 443] on li "Deutsch" at bounding box center [457, 444] width 57 height 28
type input "**"
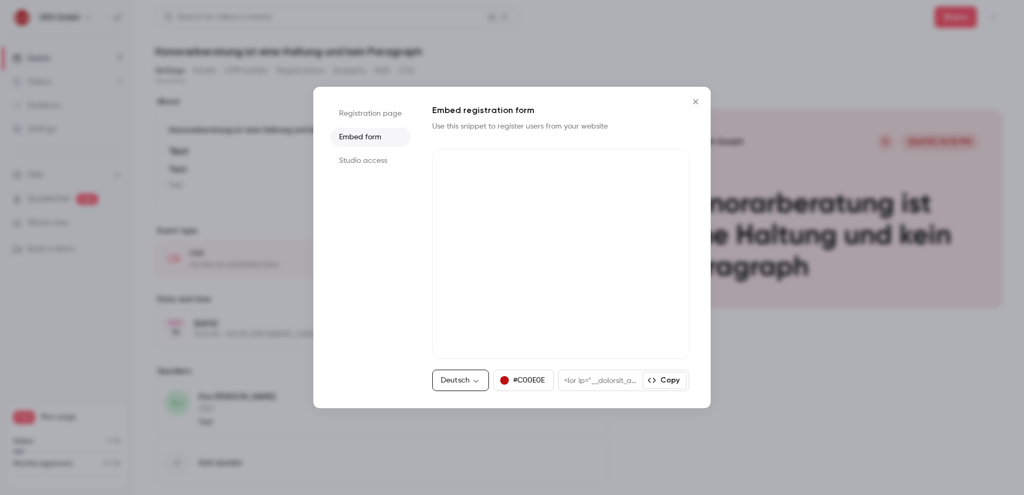
click at [369, 316] on ul "Registration page Embed form Studio access" at bounding box center [370, 247] width 80 height 287
click at [357, 113] on li "Registration page" at bounding box center [370, 113] width 80 height 19
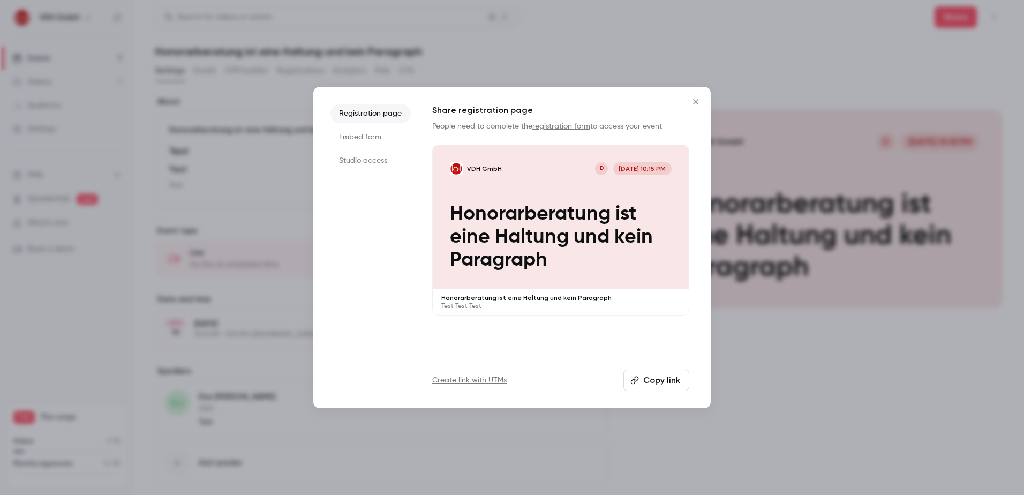
click at [582, 125] on link "registration form" at bounding box center [561, 126] width 58 height 7
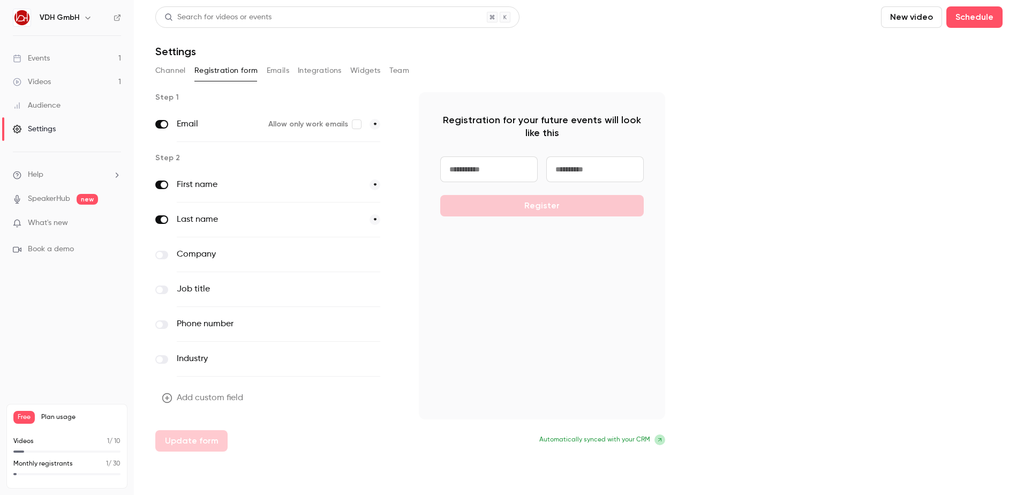
click at [198, 251] on label "Company" at bounding box center [256, 254] width 159 height 13
click at [392, 252] on icon "button" at bounding box center [395, 255] width 6 height 6
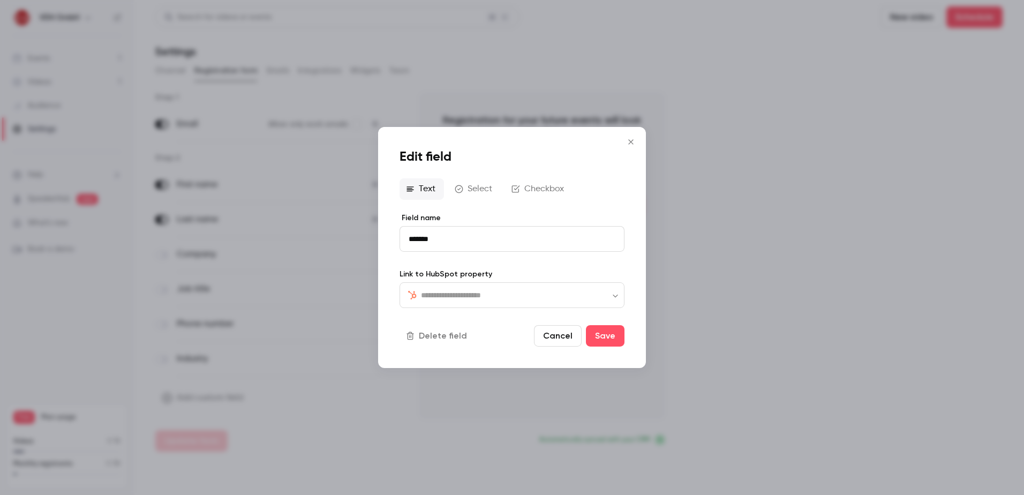
type input "**********"
click at [631, 139] on icon "Close" at bounding box center [630, 142] width 13 height 9
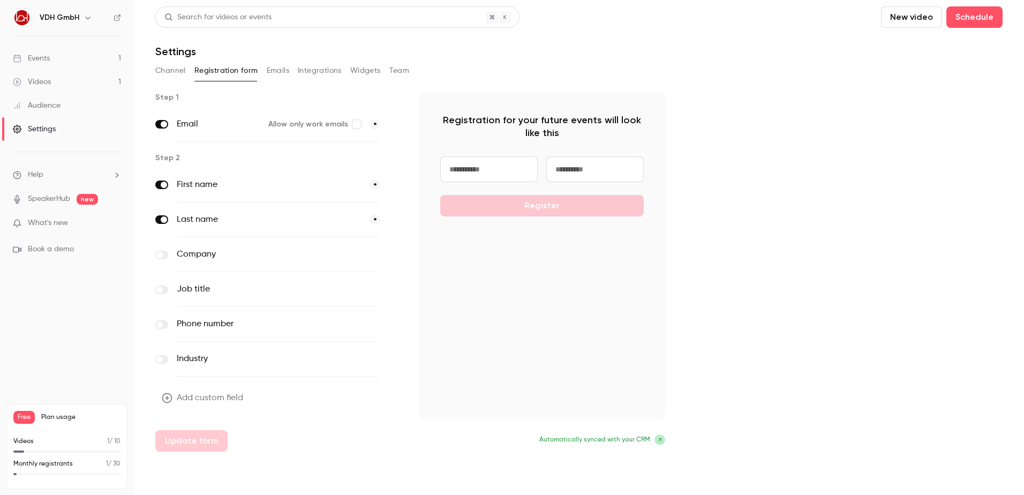
click at [496, 168] on input at bounding box center [488, 169] width 97 height 26
click at [592, 168] on input at bounding box center [594, 169] width 97 height 26
click at [490, 241] on div "Registration for your future events will look like this Register" at bounding box center [542, 255] width 246 height 327
click at [197, 255] on label "Company" at bounding box center [256, 254] width 159 height 13
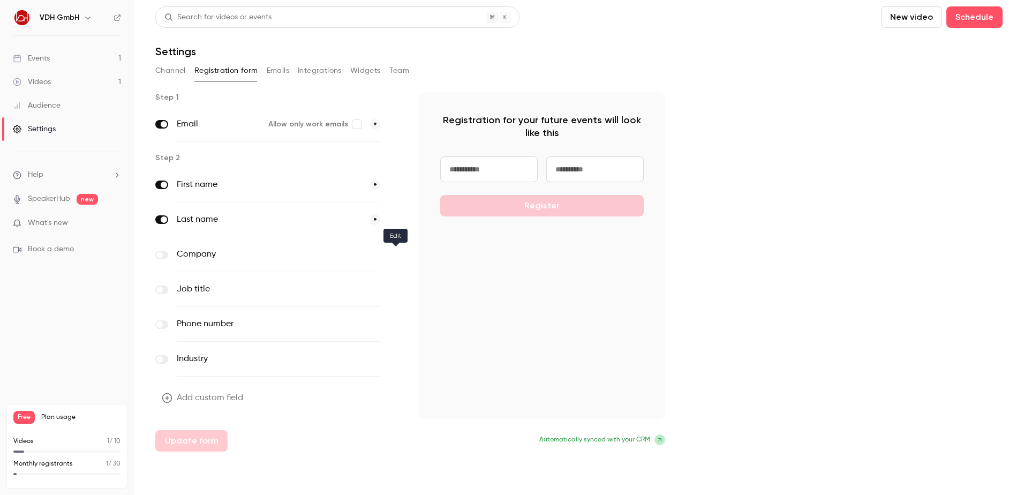
click at [393, 252] on icon "button" at bounding box center [395, 255] width 6 height 6
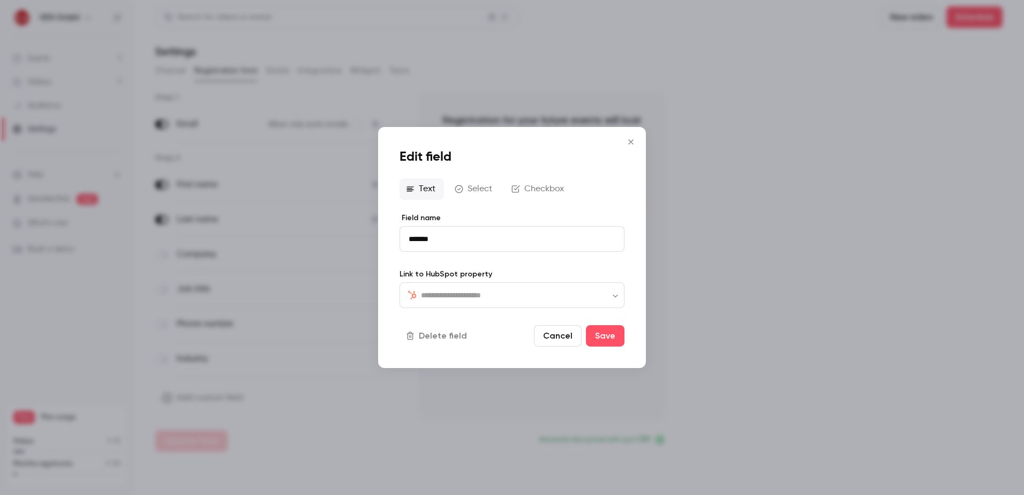
type input "**********"
click at [491, 233] on input "*******" at bounding box center [511, 239] width 225 height 26
click at [611, 292] on icon "Open" at bounding box center [615, 295] width 9 height 9
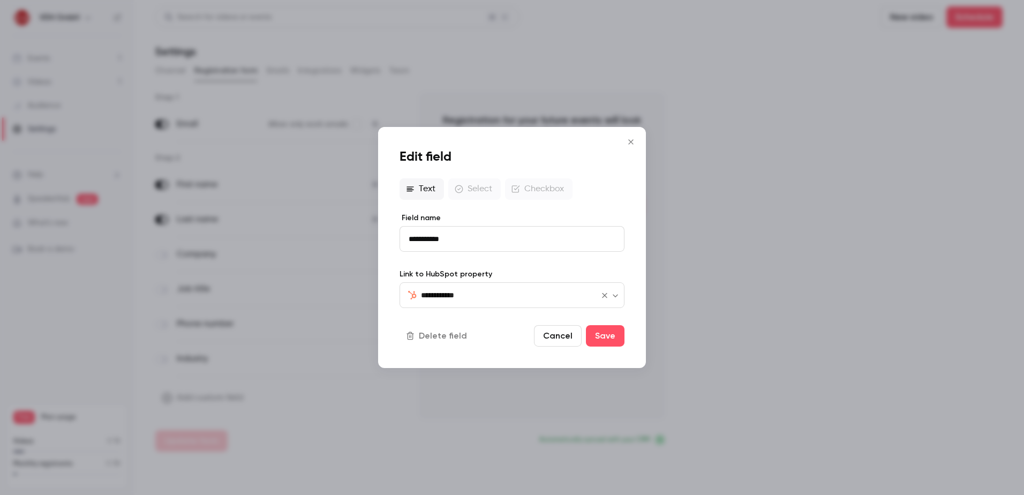
type input "**********"
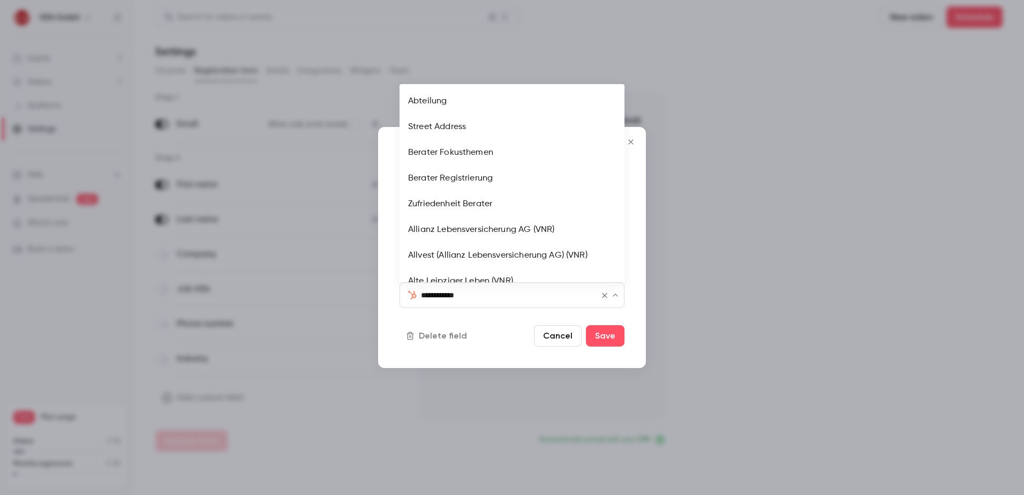
scroll to position [783, 0]
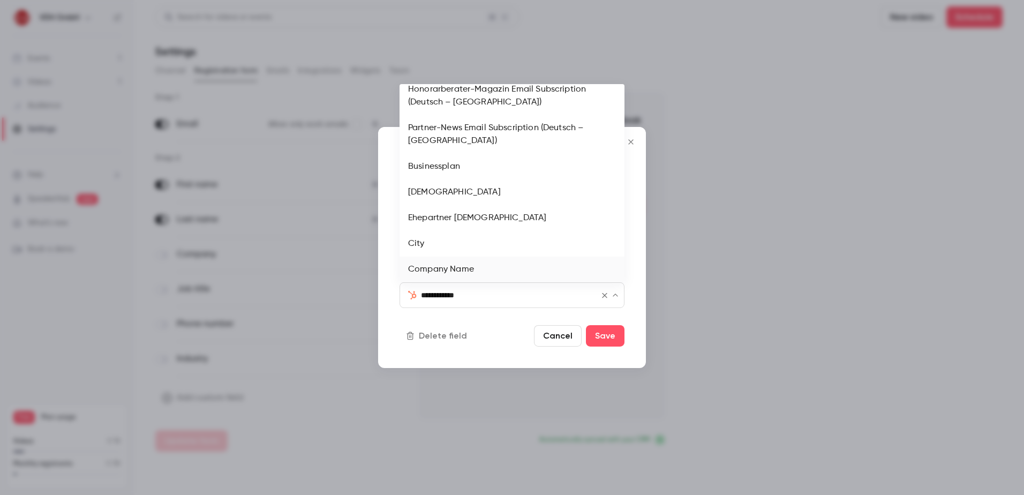
click at [614, 294] on icon "Close" at bounding box center [615, 295] width 9 height 9
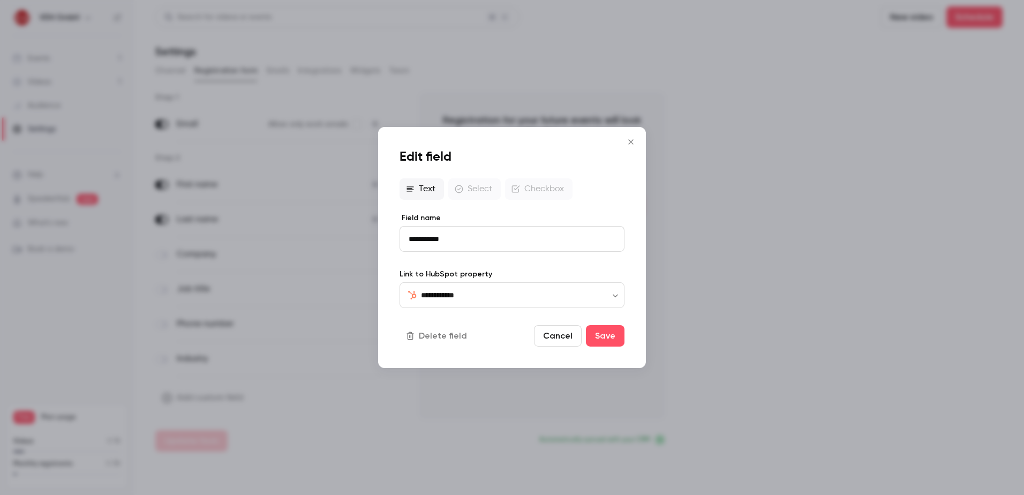
click at [464, 322] on form "**********" at bounding box center [511, 280] width 225 height 134
click at [603, 331] on button "Save" at bounding box center [605, 335] width 39 height 21
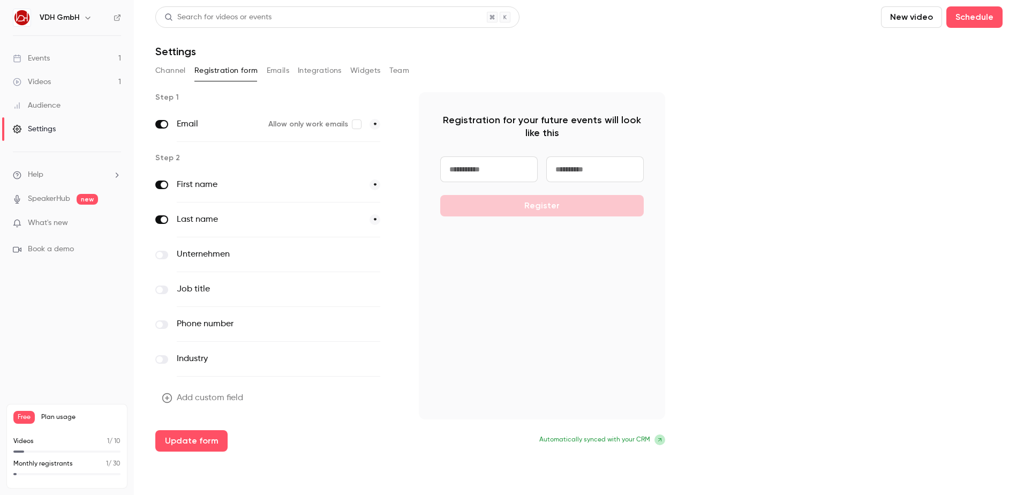
click at [201, 252] on label "Unternehmen" at bounding box center [256, 254] width 159 height 13
click at [390, 252] on button "button" at bounding box center [395, 254] width 13 height 13
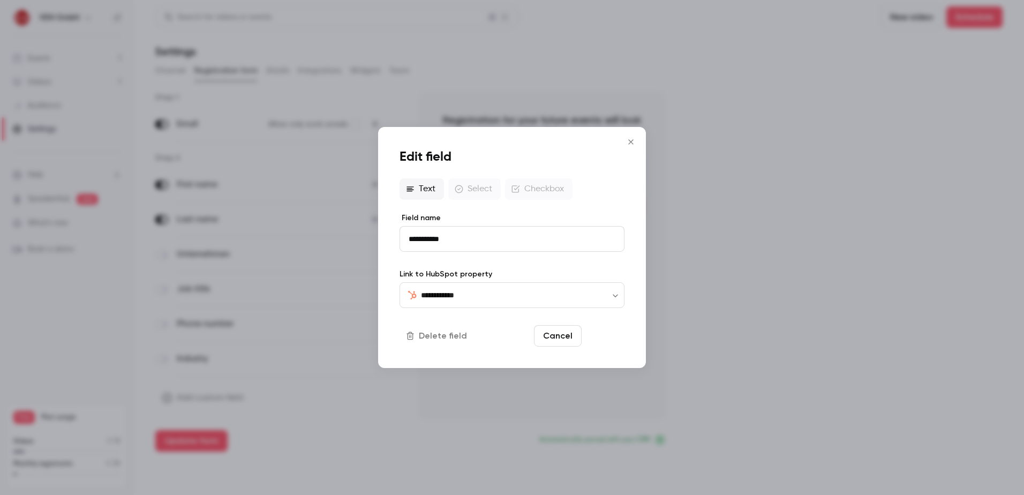
click at [614, 332] on button "Save" at bounding box center [605, 335] width 39 height 21
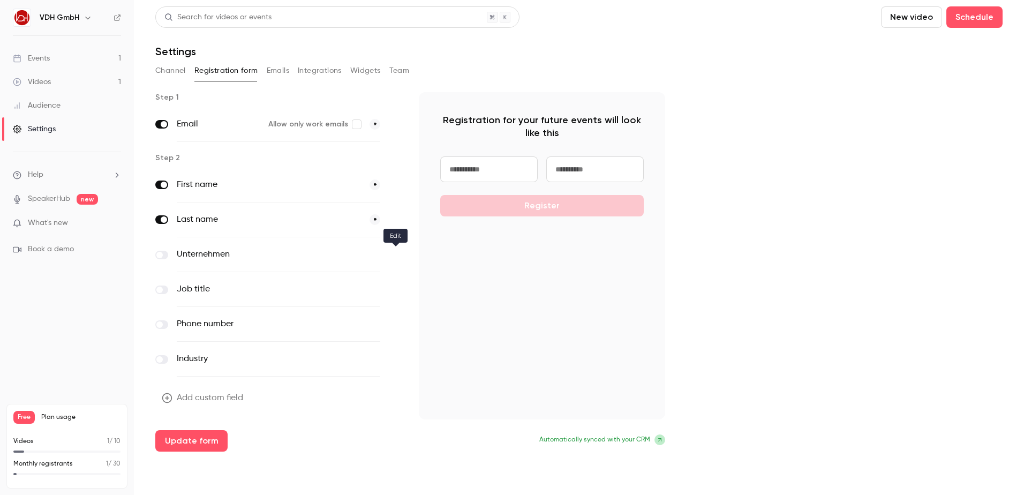
click at [398, 255] on icon "button" at bounding box center [395, 255] width 6 height 6
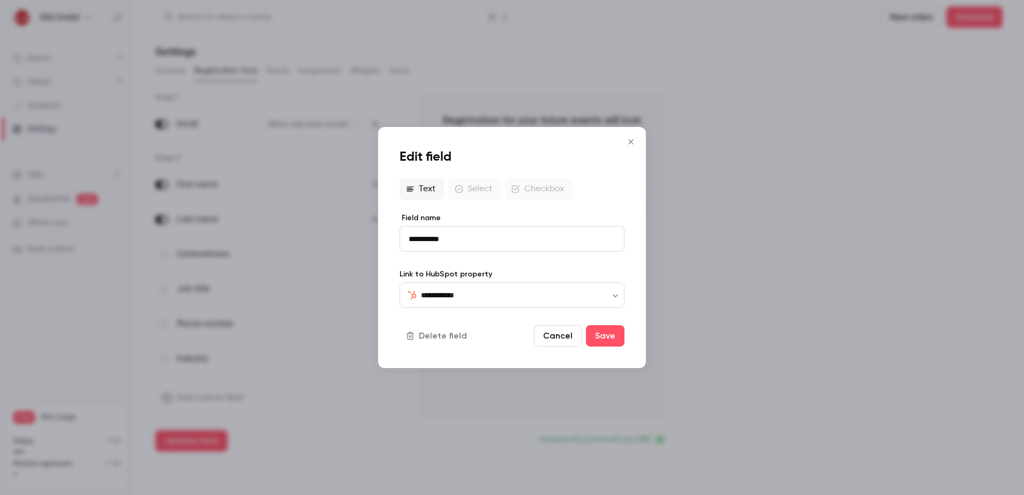
click at [487, 183] on div "Text Select Checkbox" at bounding box center [511, 188] width 225 height 21
click at [521, 191] on div "Text Select Checkbox" at bounding box center [511, 188] width 225 height 21
click at [470, 237] on input "**********" at bounding box center [511, 239] width 225 height 26
click at [467, 192] on div "Text Select Checkbox" at bounding box center [511, 188] width 225 height 21
click at [422, 186] on div "Text Select Checkbox" at bounding box center [511, 188] width 225 height 21
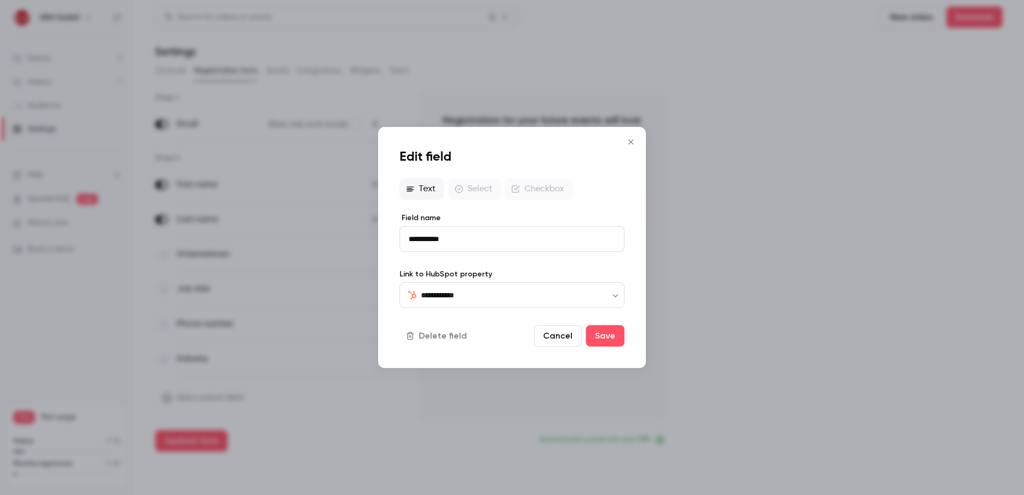
click at [482, 234] on input "**********" at bounding box center [511, 239] width 225 height 26
click at [551, 188] on div "Text Select Checkbox" at bounding box center [511, 188] width 225 height 21
click at [471, 187] on div "Text Select Checkbox" at bounding box center [511, 188] width 225 height 21
click at [612, 326] on button "Save" at bounding box center [605, 335] width 39 height 21
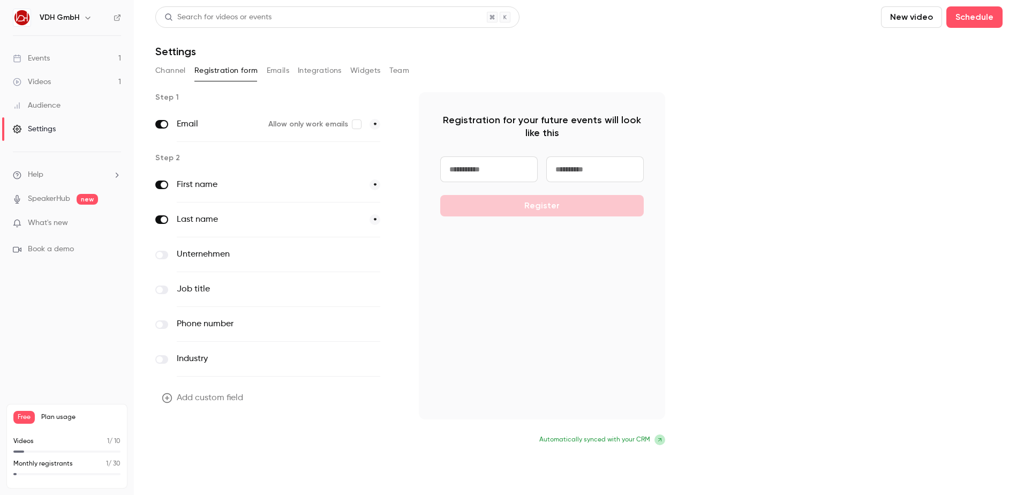
click at [203, 442] on button "Update form" at bounding box center [191, 440] width 72 height 21
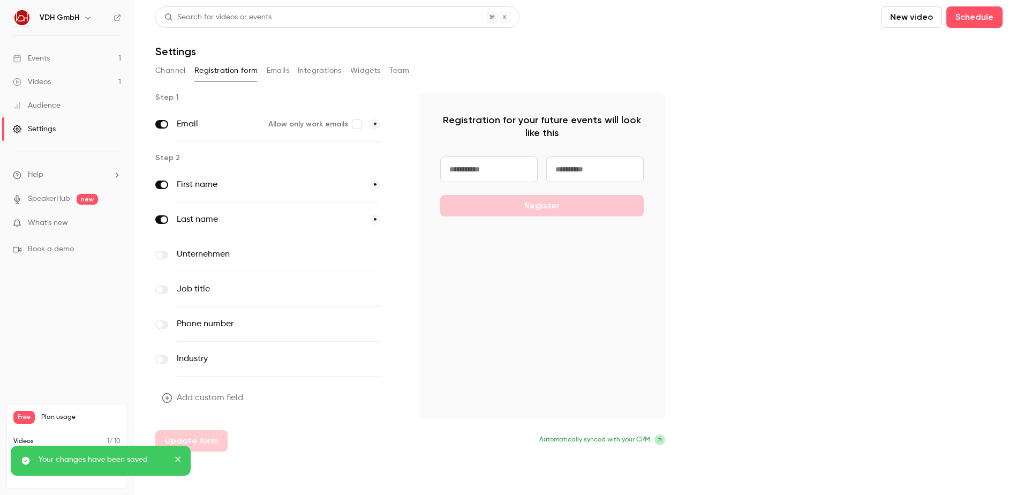
click at [600, 298] on div "Registration for your future events will look like this Register" at bounding box center [542, 255] width 246 height 327
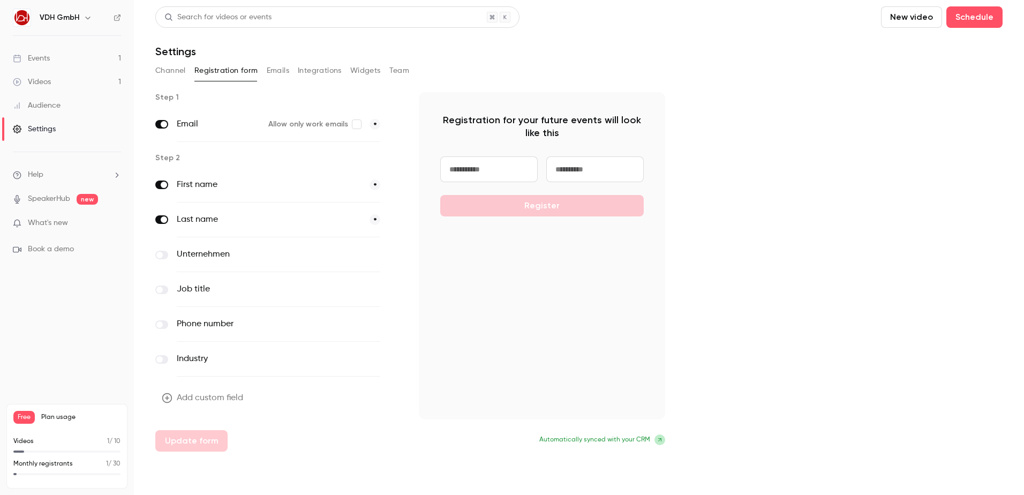
click at [185, 399] on button "Add custom field" at bounding box center [203, 397] width 96 height 21
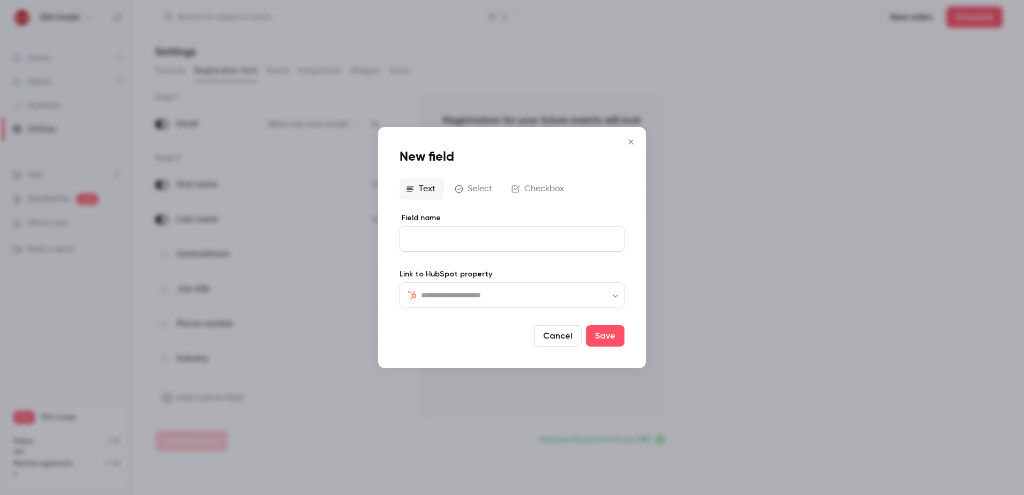
click at [633, 139] on icon "Close" at bounding box center [630, 142] width 13 height 9
